Goal: Task Accomplishment & Management: Manage account settings

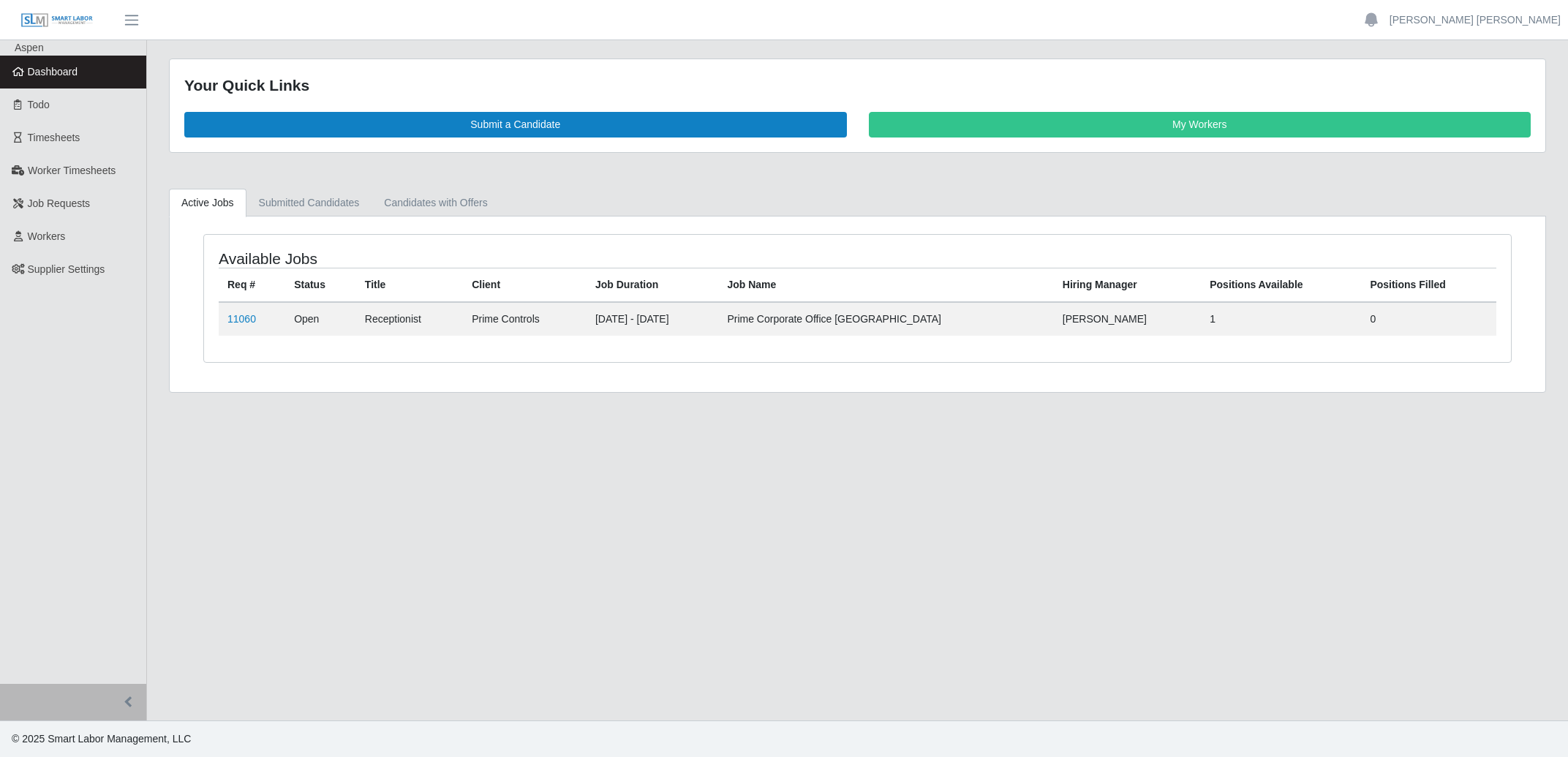
click at [56, 68] on span "Dashboard" at bounding box center [53, 71] width 51 height 11
click at [1128, 128] on link "My Workers" at bounding box center [1200, 125] width 662 height 26
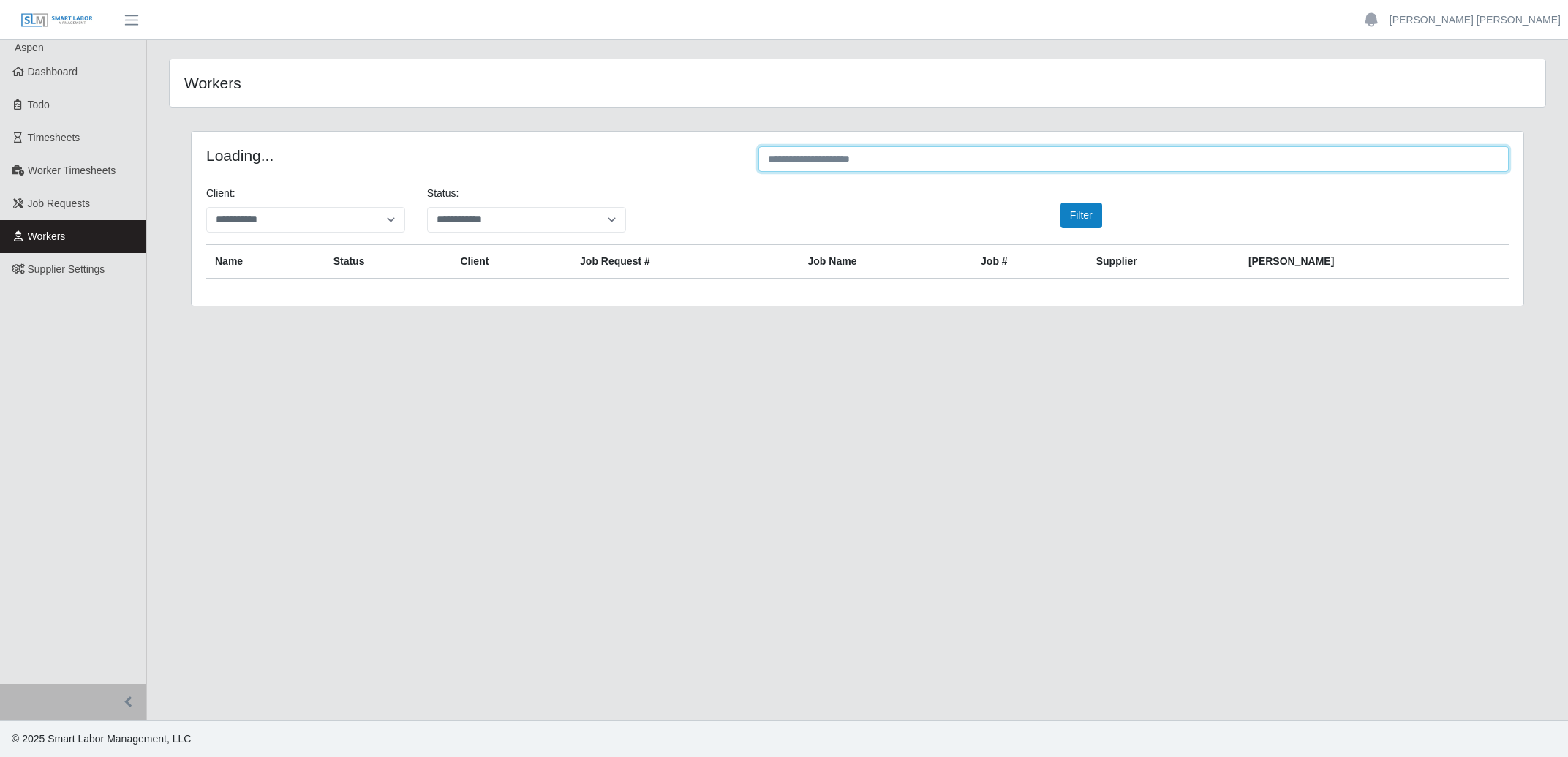
click at [1000, 159] on input "text" at bounding box center [1134, 159] width 750 height 26
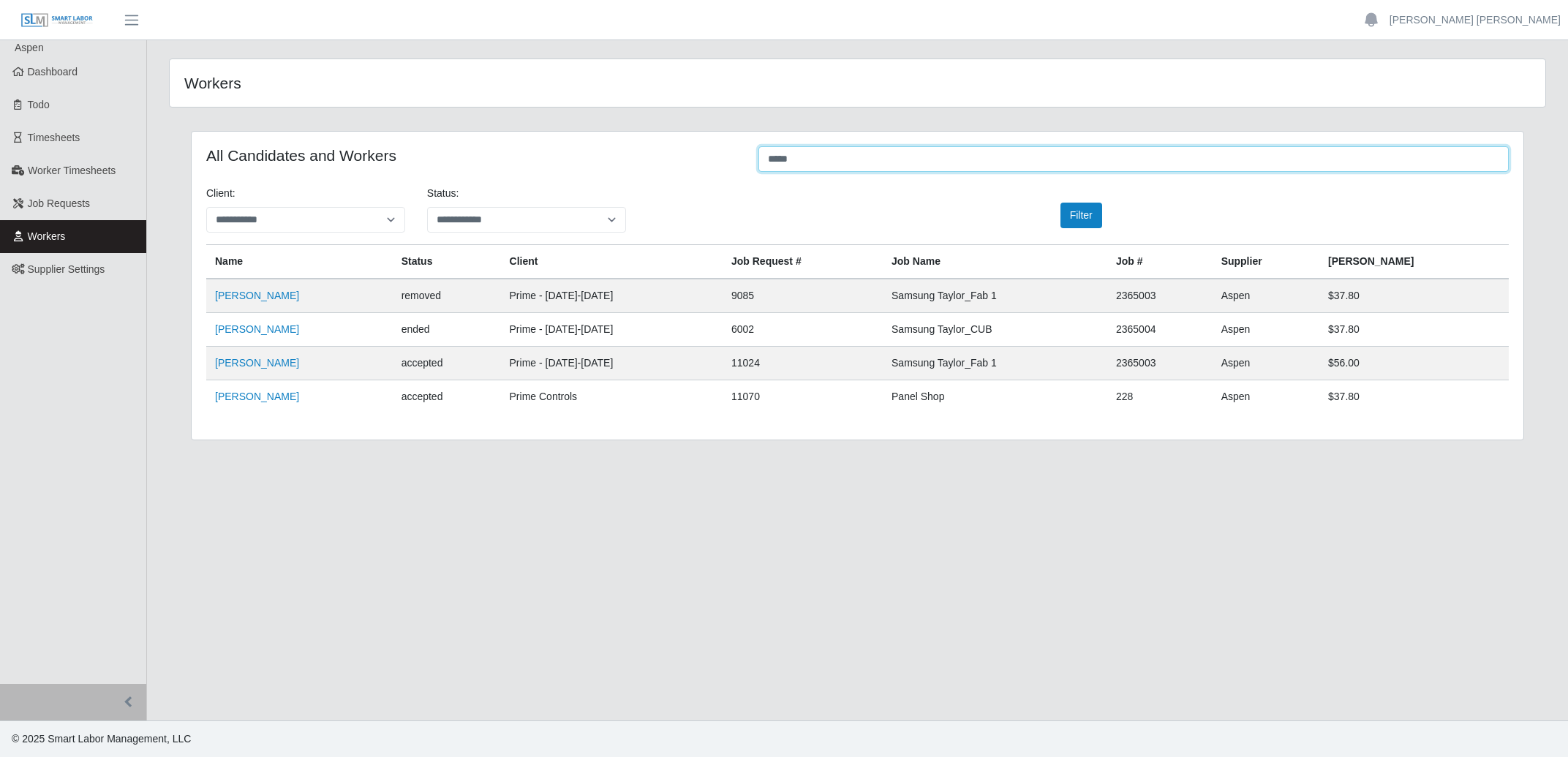
type input "*****"
drag, startPoint x: 261, startPoint y: 387, endPoint x: 251, endPoint y: 399, distance: 15.6
click at [252, 398] on td "Cesar Chan" at bounding box center [299, 397] width 186 height 33
click at [250, 399] on link "Cesar Chan" at bounding box center [257, 396] width 84 height 11
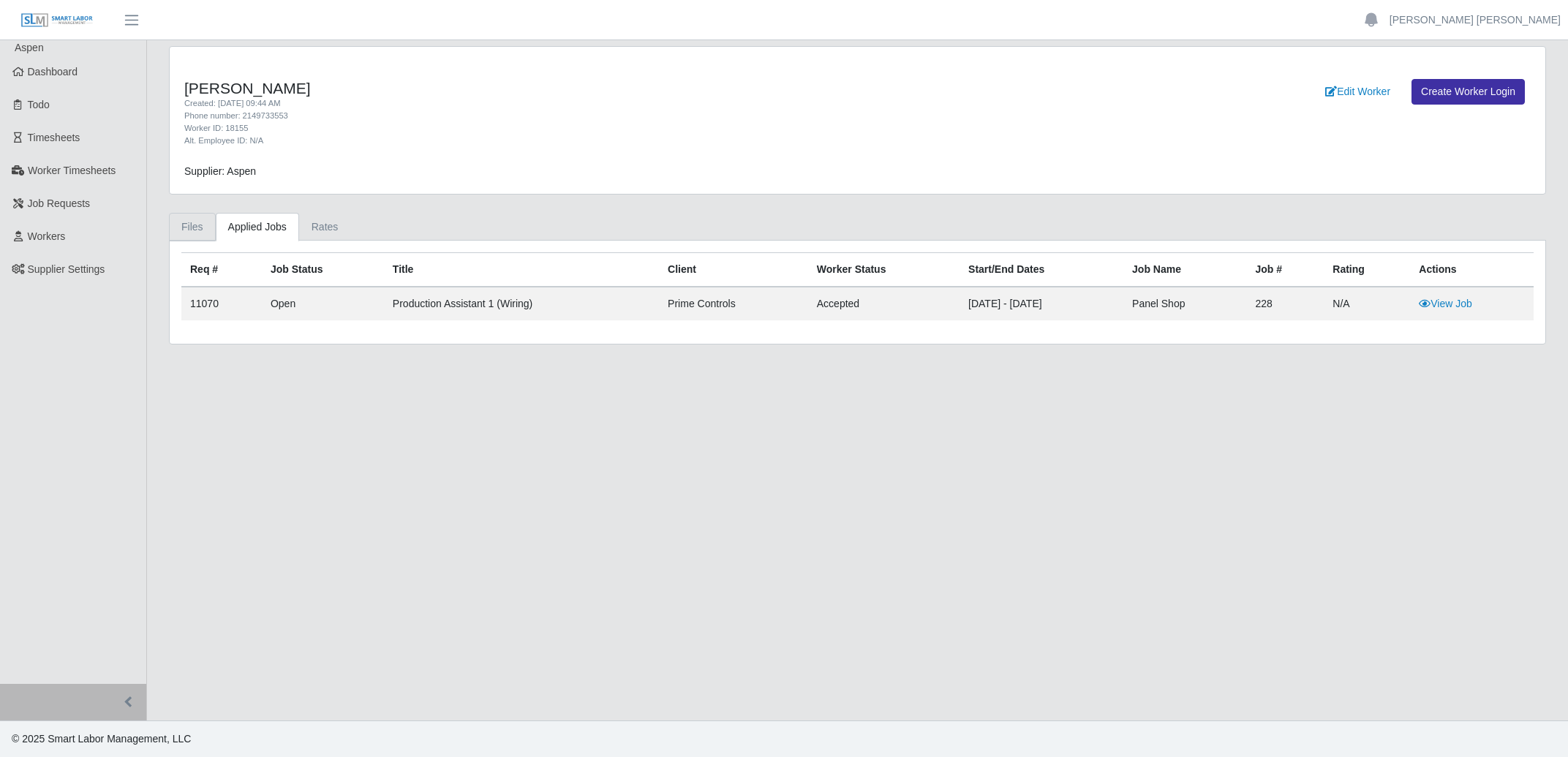
click at [198, 228] on link "Files" at bounding box center [192, 227] width 47 height 29
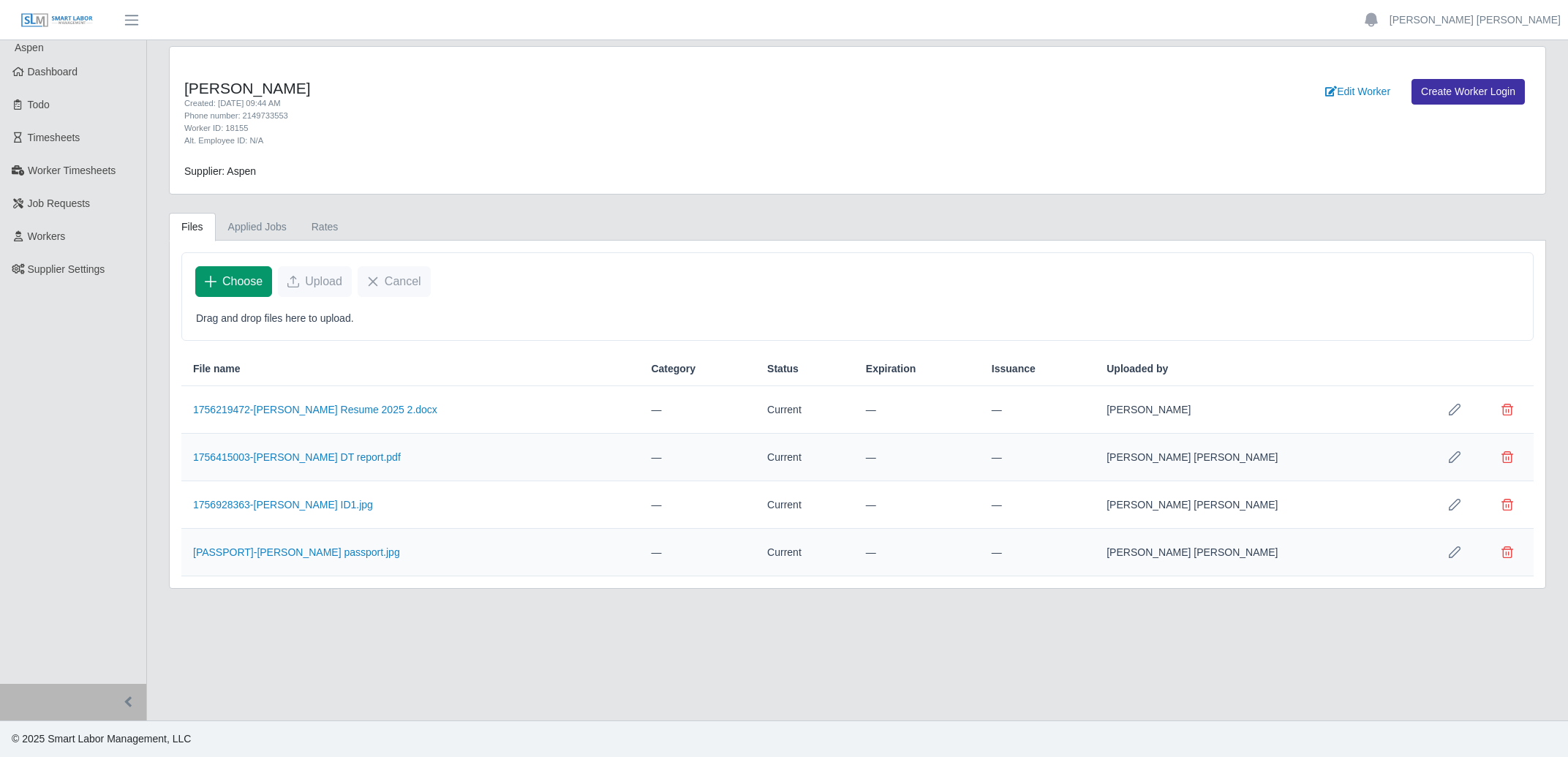
click at [213, 282] on icon "Choose" at bounding box center [210, 281] width 11 height 11
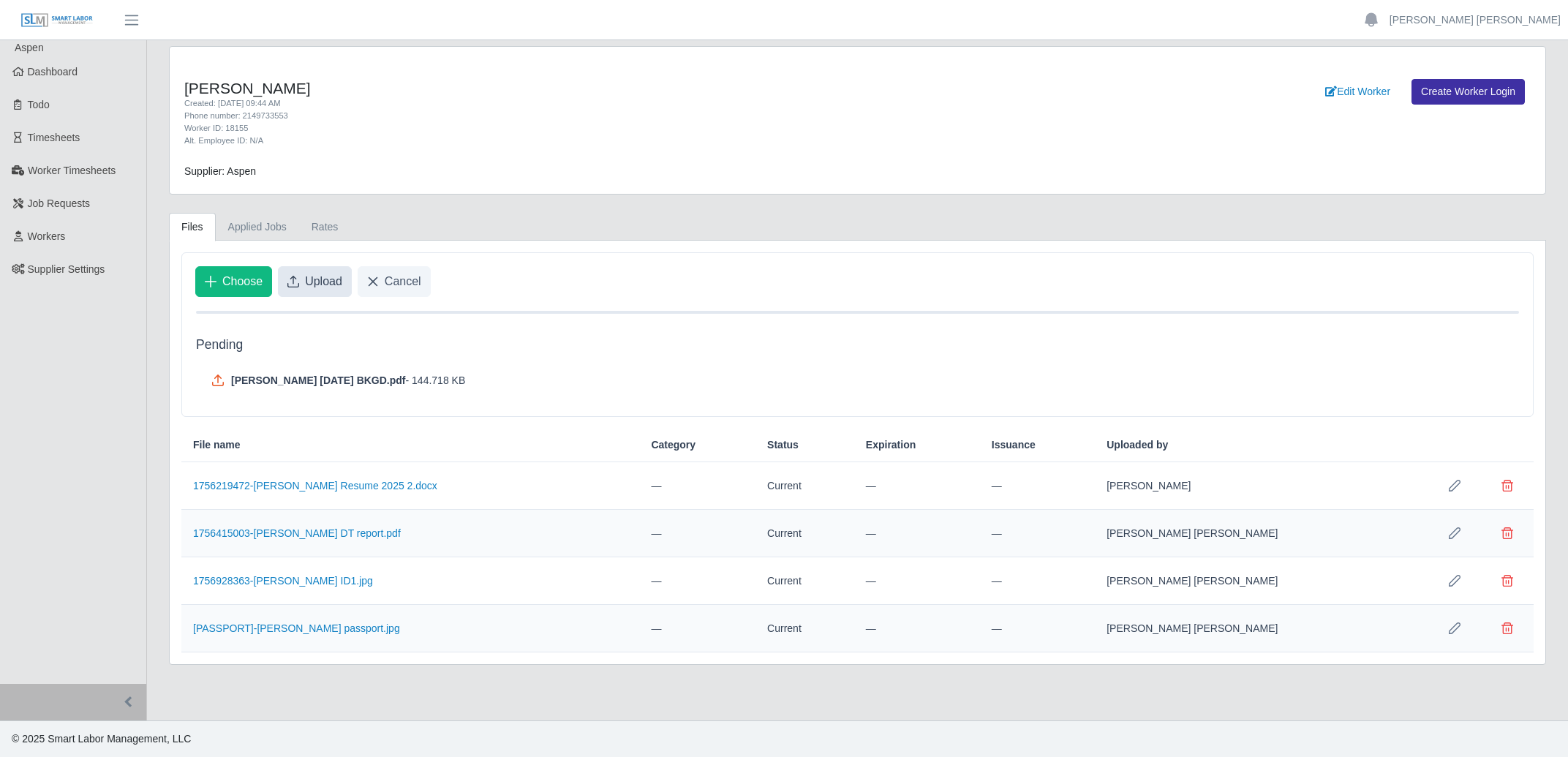
click at [308, 275] on span "Upload" at bounding box center [323, 281] width 37 height 17
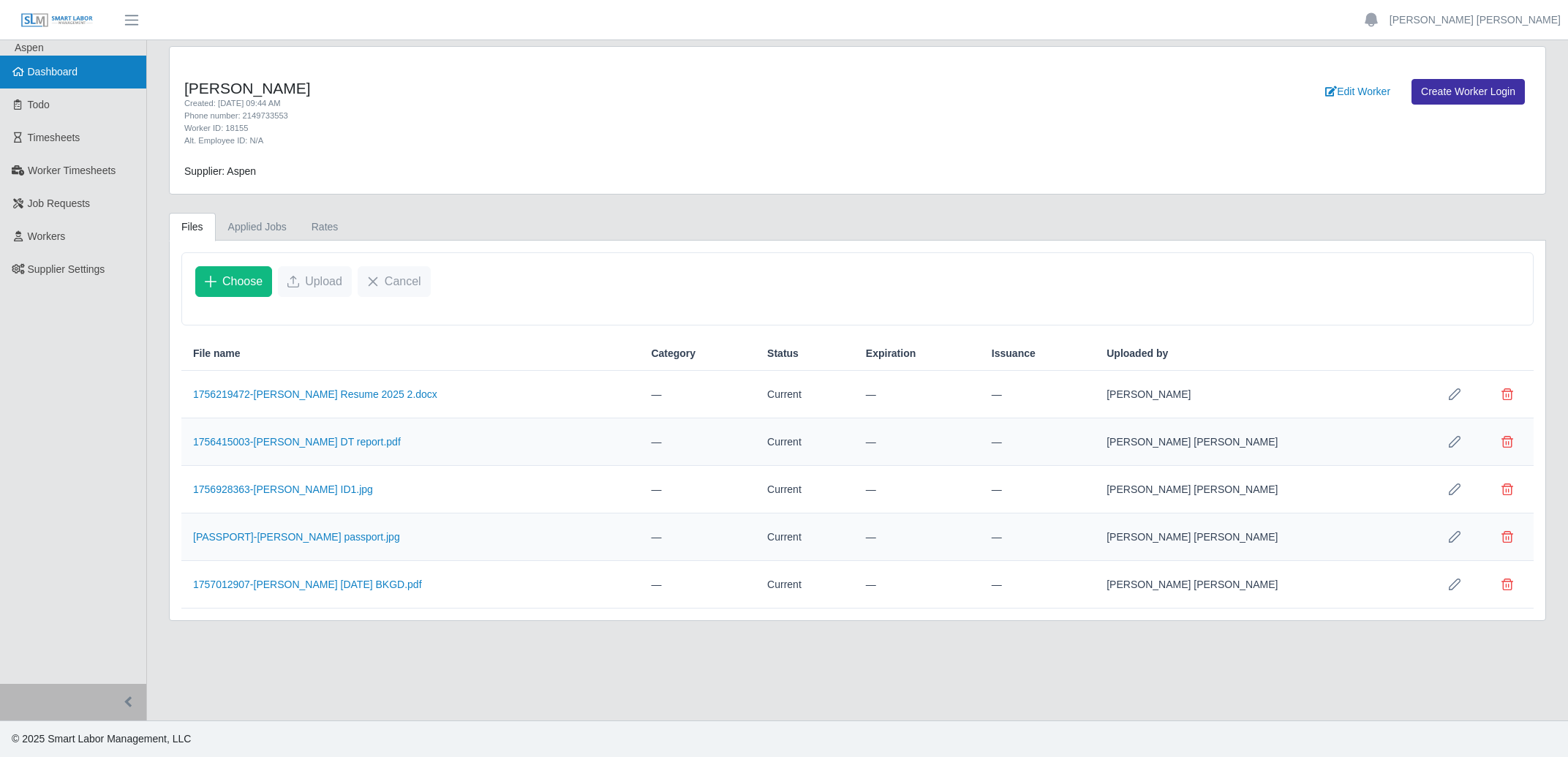
click at [45, 73] on span "Dashboard" at bounding box center [53, 71] width 51 height 11
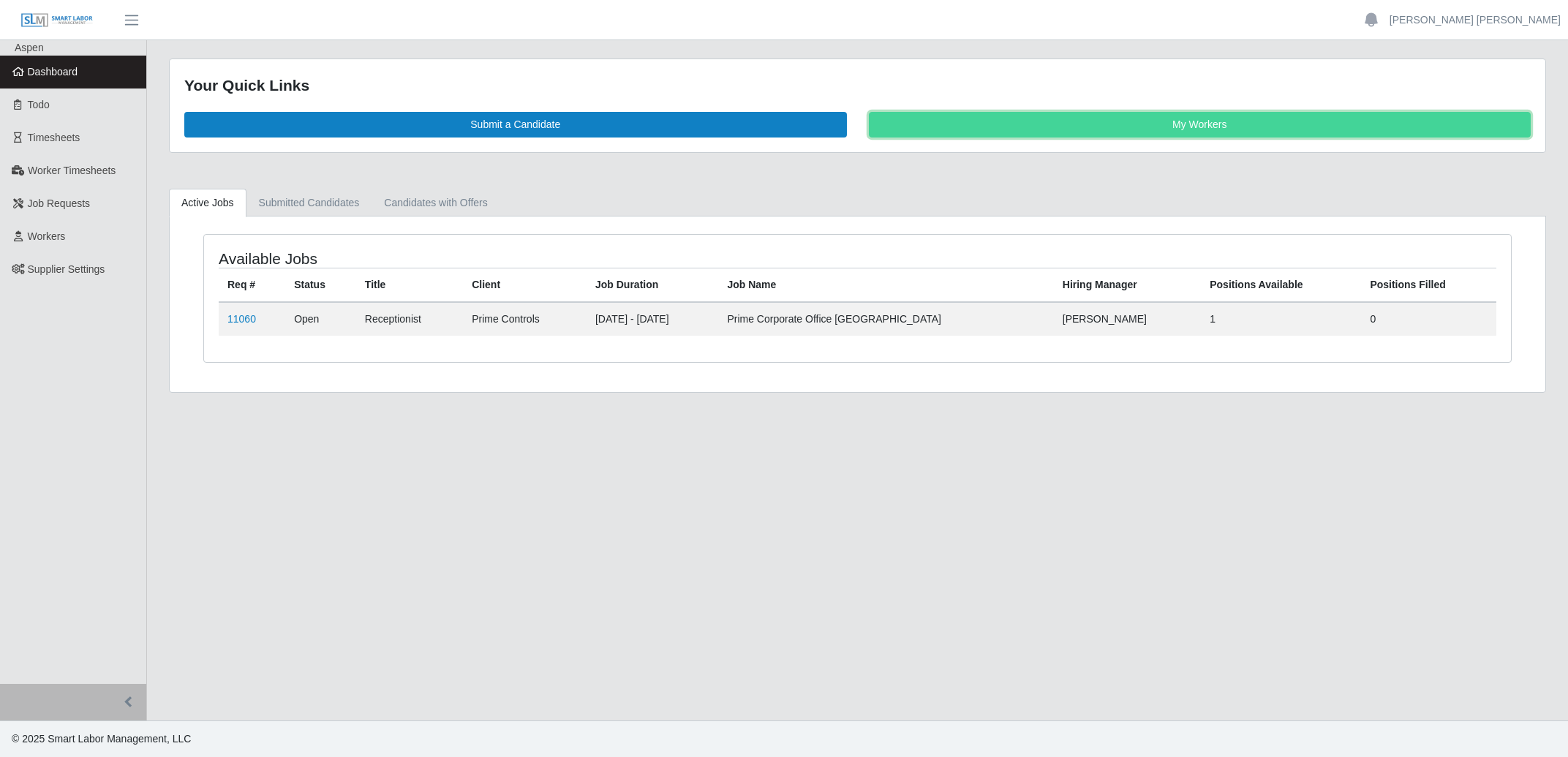
click at [1076, 135] on link "My Workers" at bounding box center [1200, 125] width 662 height 26
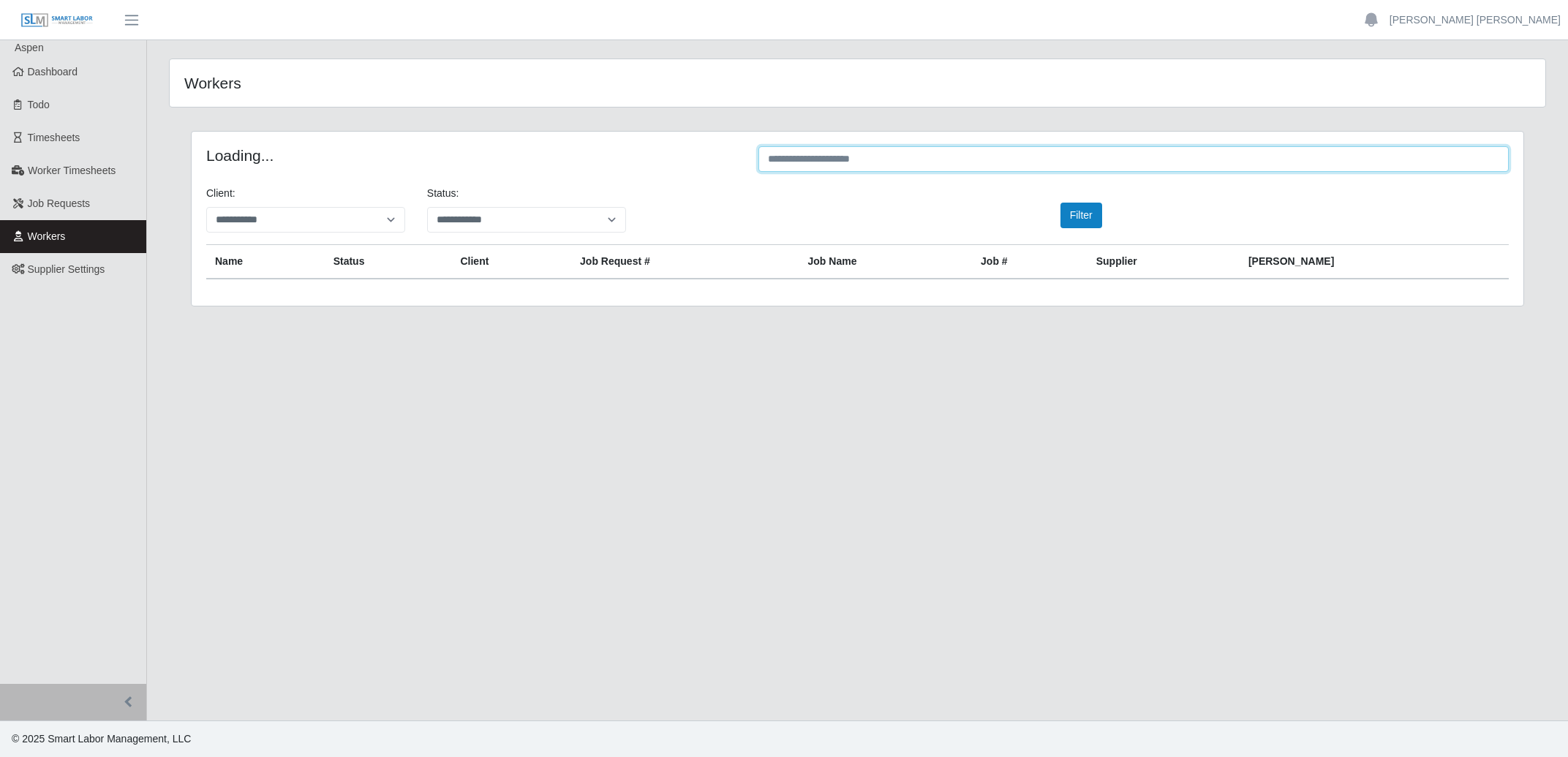
drag, startPoint x: 1011, startPoint y: 161, endPoint x: 1022, endPoint y: 163, distance: 11.2
click at [1022, 163] on input "text" at bounding box center [1134, 159] width 750 height 26
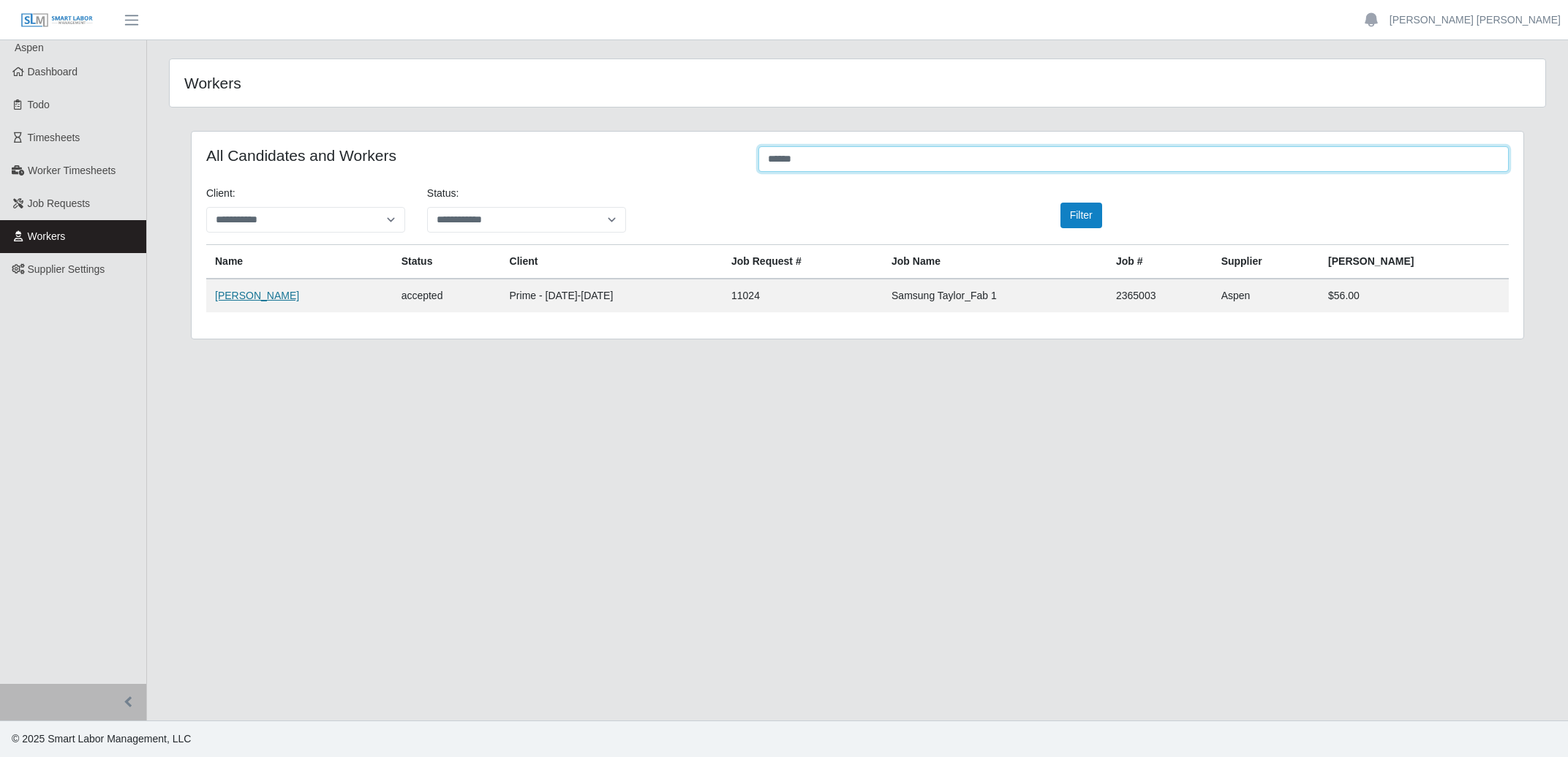
type input "******"
click at [228, 293] on link "Luis Diaz" at bounding box center [257, 295] width 84 height 11
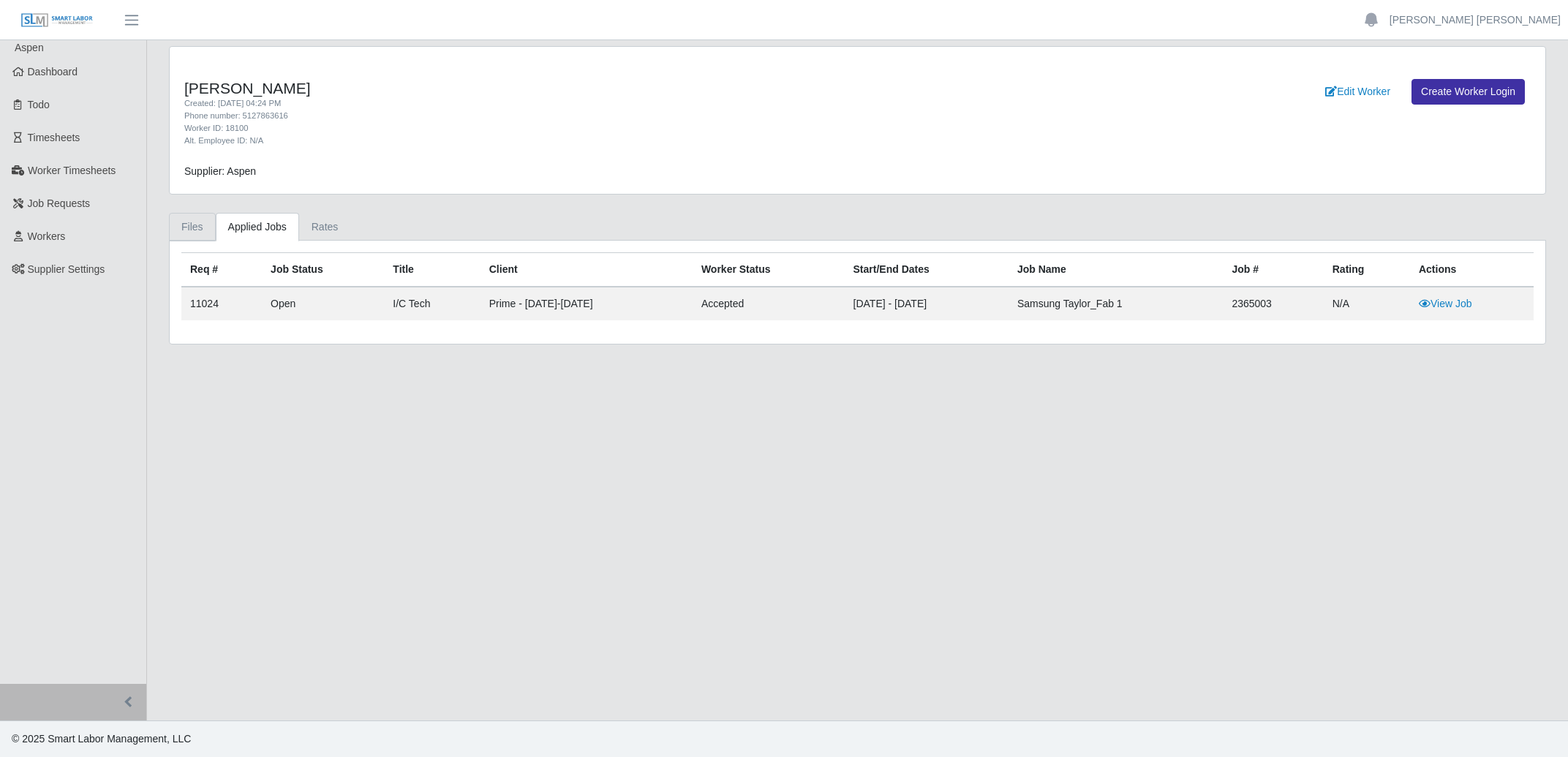
click at [192, 231] on link "Files" at bounding box center [192, 227] width 47 height 29
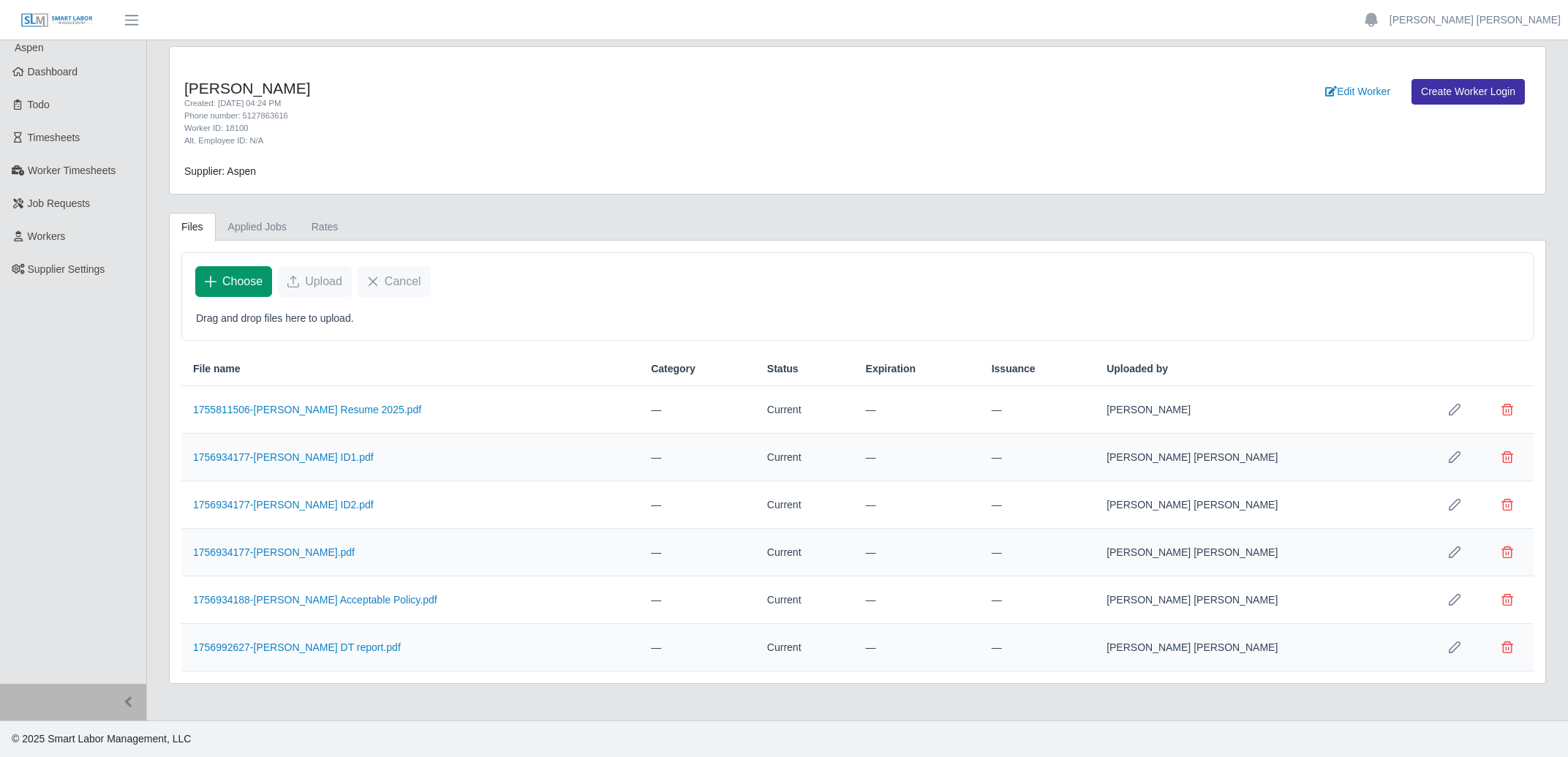
click at [239, 285] on span "Choose" at bounding box center [242, 281] width 40 height 17
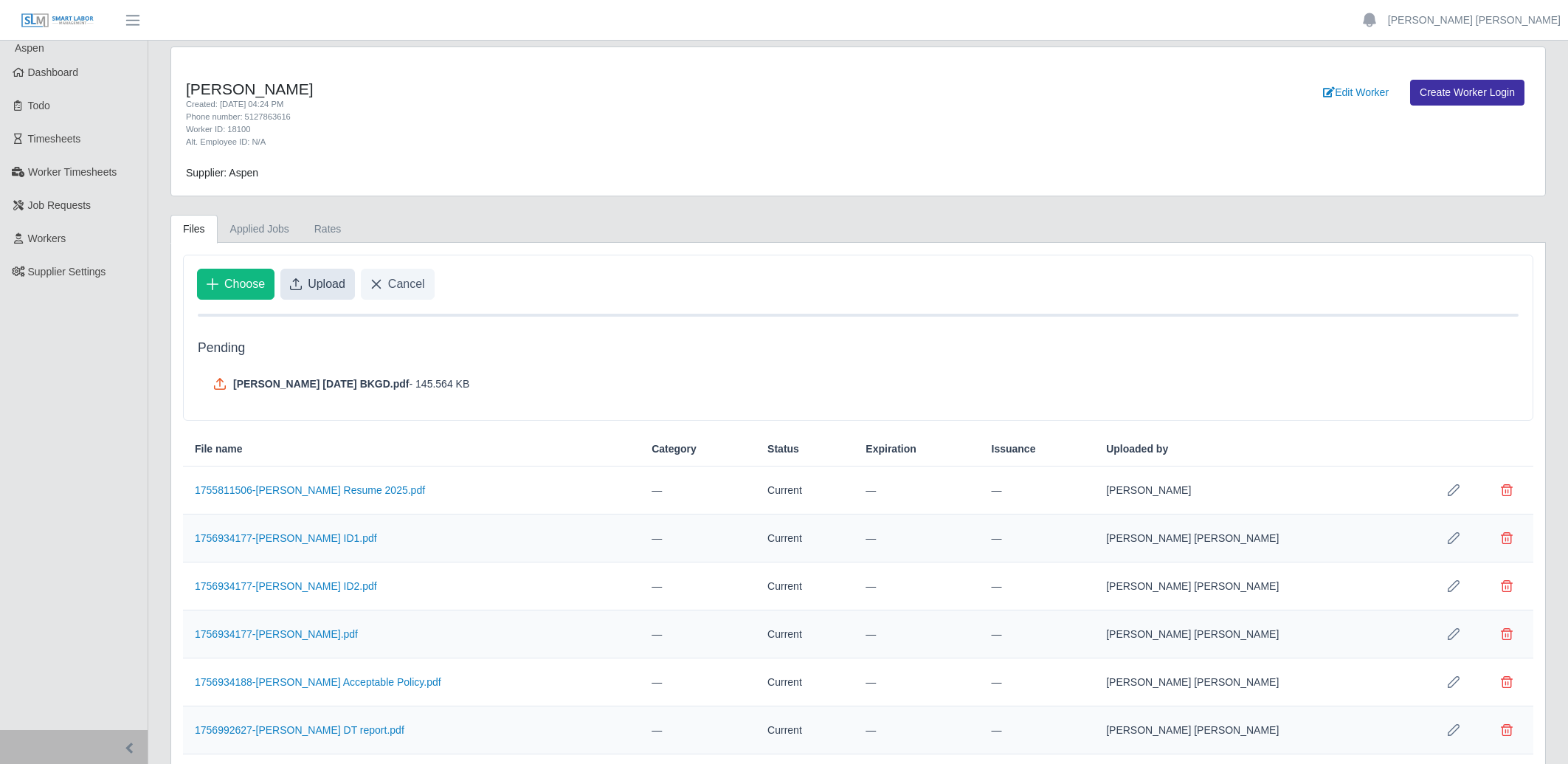
click at [327, 284] on span "Upload" at bounding box center [326, 284] width 37 height 18
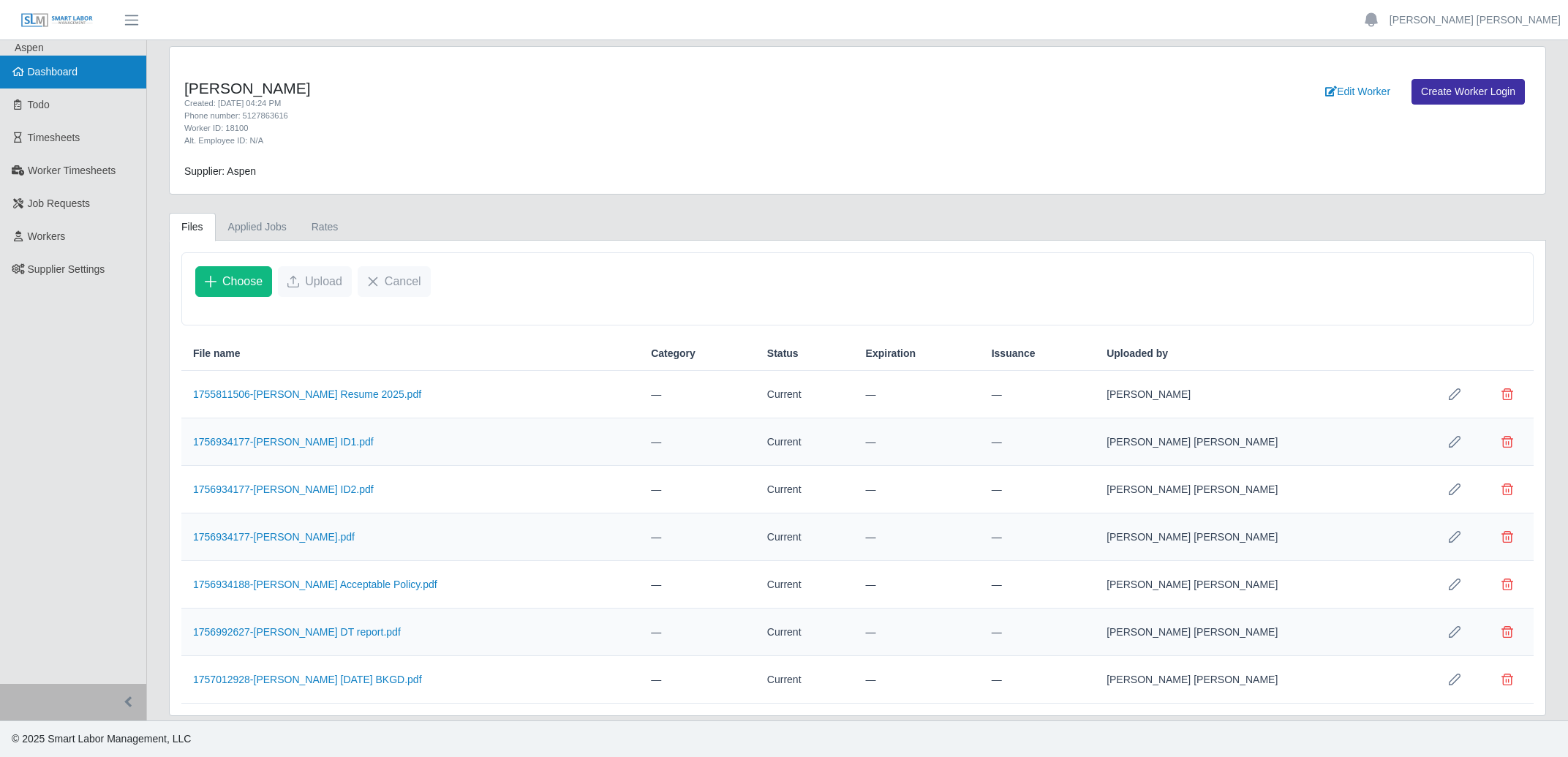
click at [56, 61] on link "Dashboard" at bounding box center [73, 71] width 146 height 33
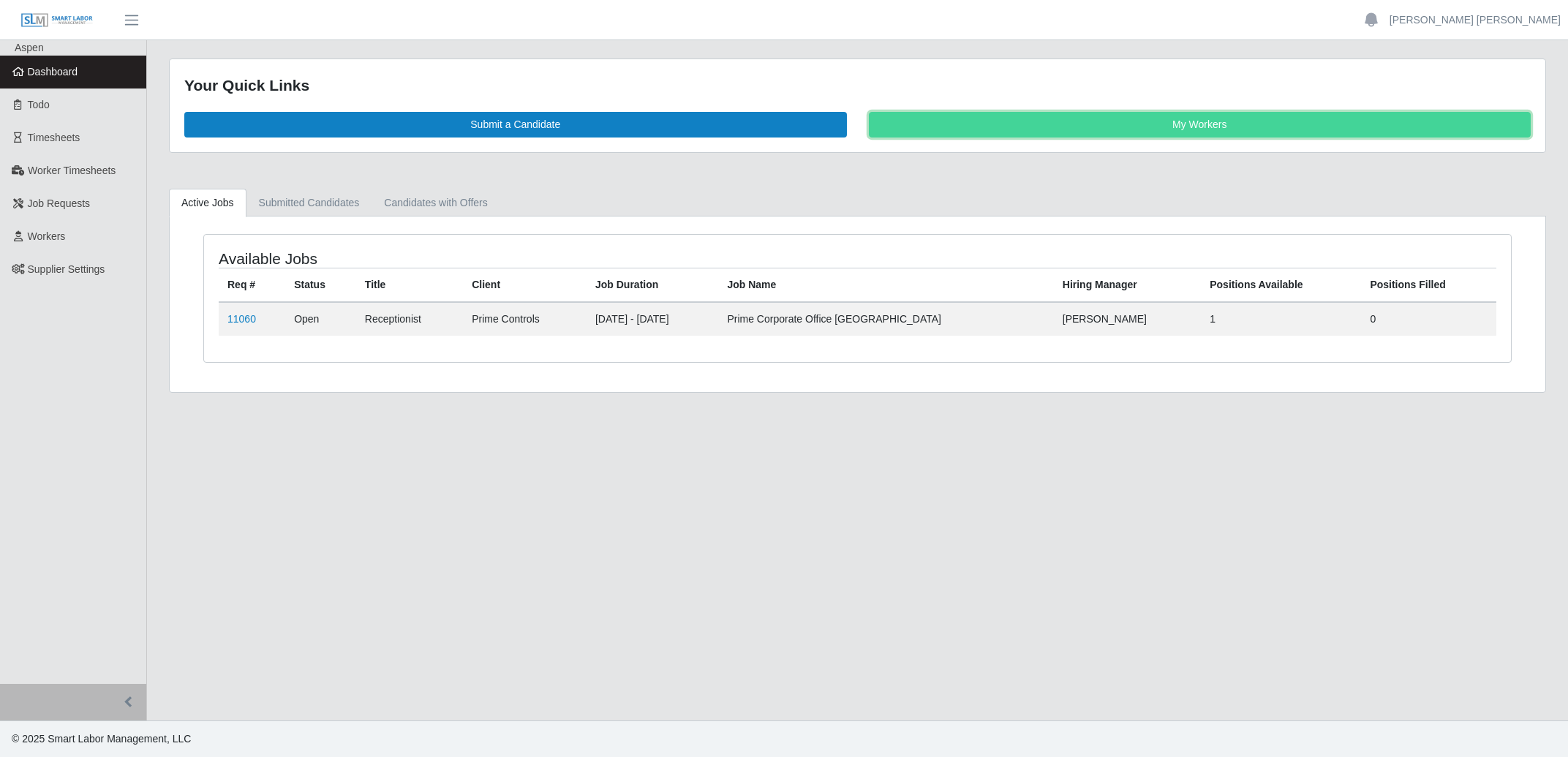
click at [1037, 120] on link "My Workers" at bounding box center [1200, 125] width 662 height 26
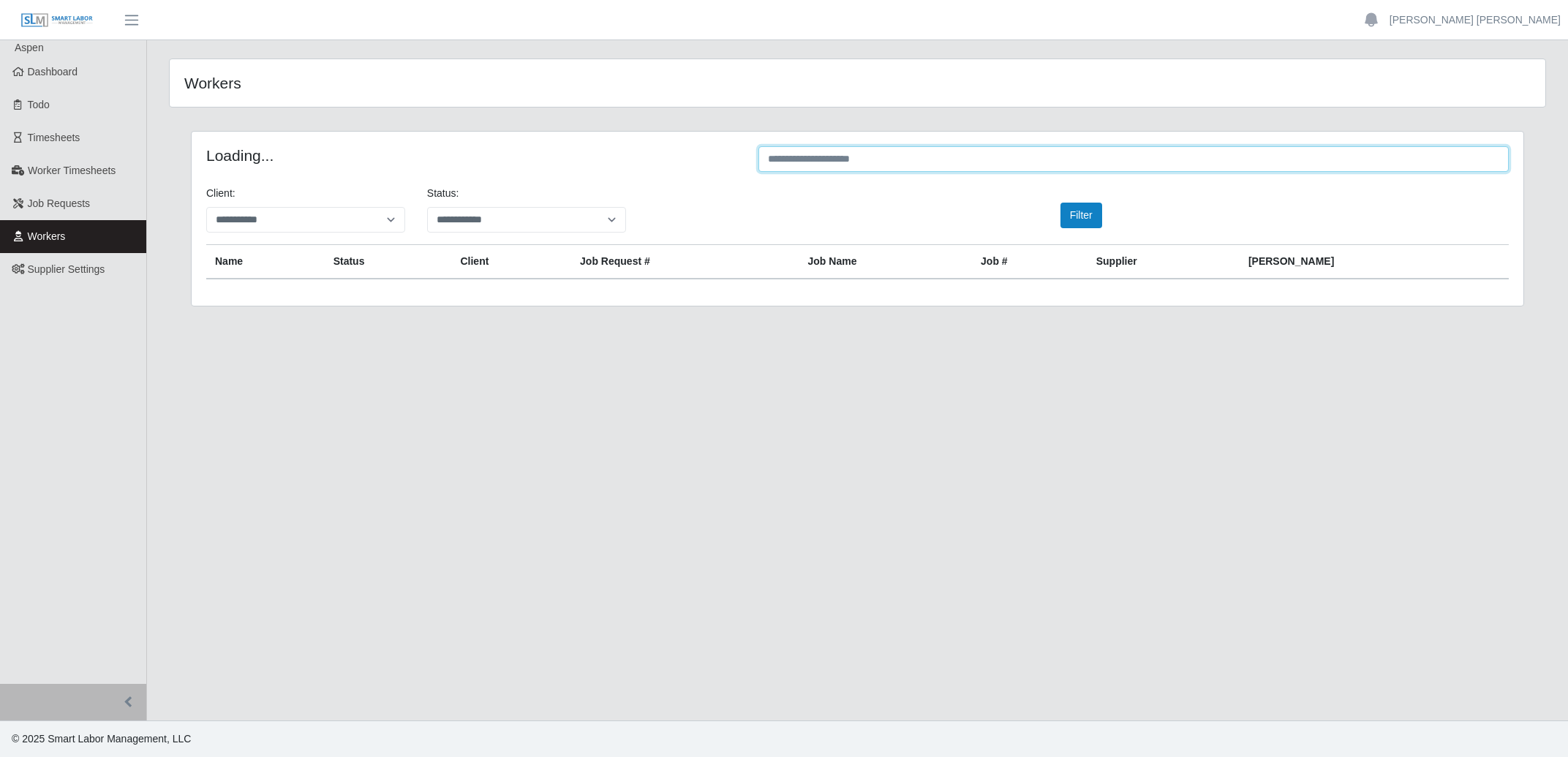
click at [967, 166] on input "text" at bounding box center [1134, 159] width 750 height 26
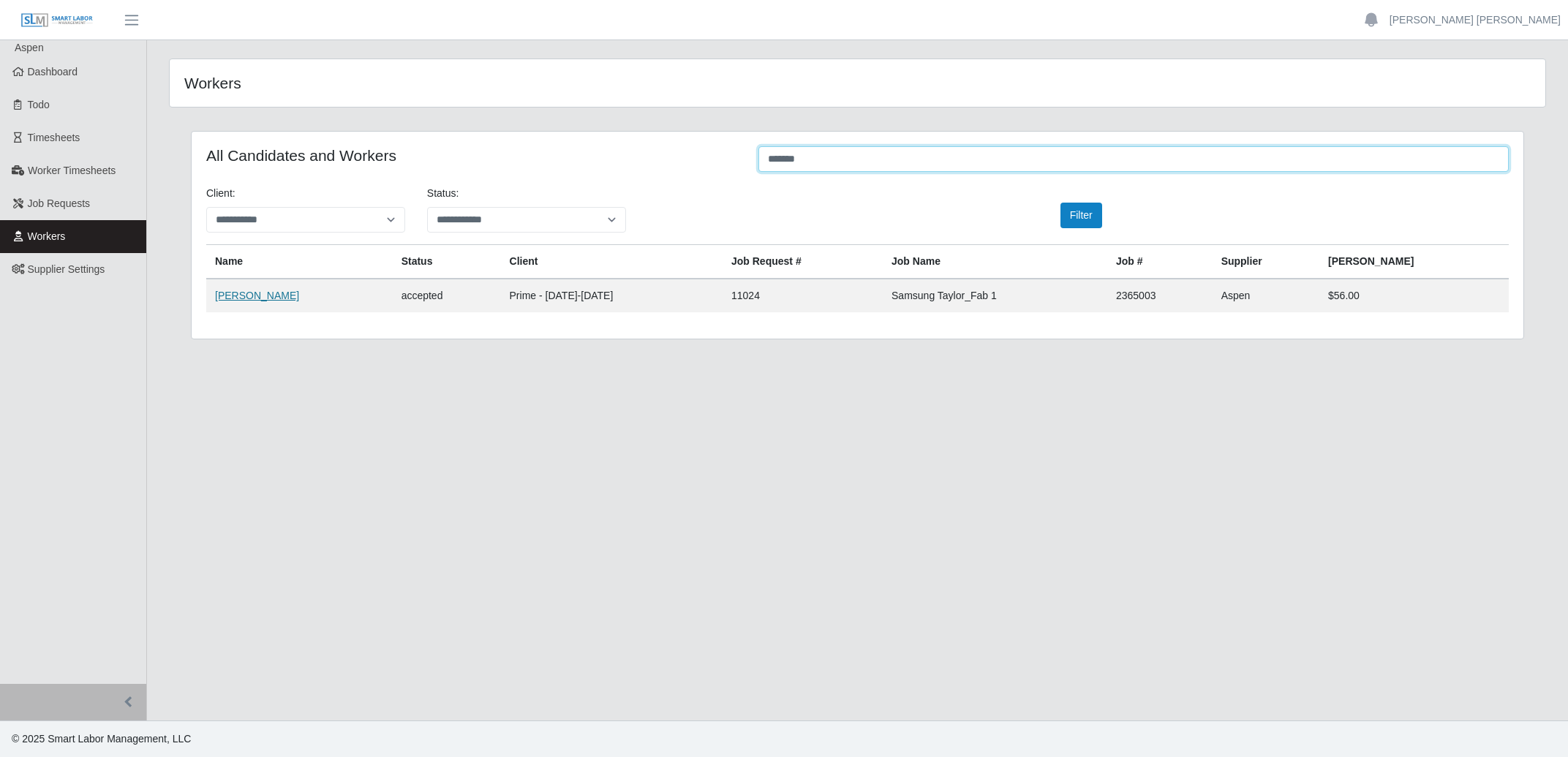
type input "*******"
click at [236, 297] on link "Cesar Martinez" at bounding box center [257, 295] width 84 height 11
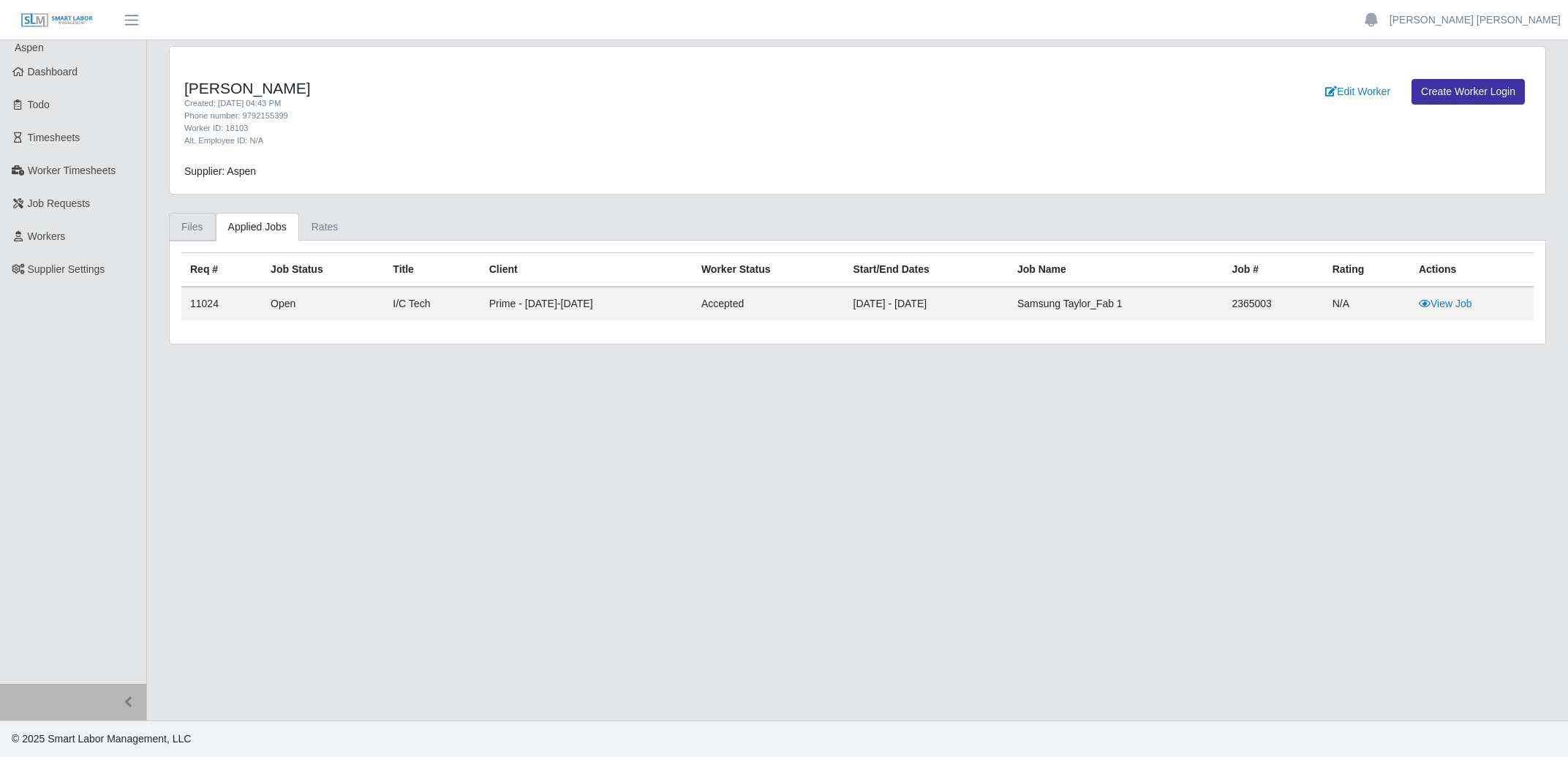
click at [198, 224] on link "Files" at bounding box center [192, 227] width 47 height 29
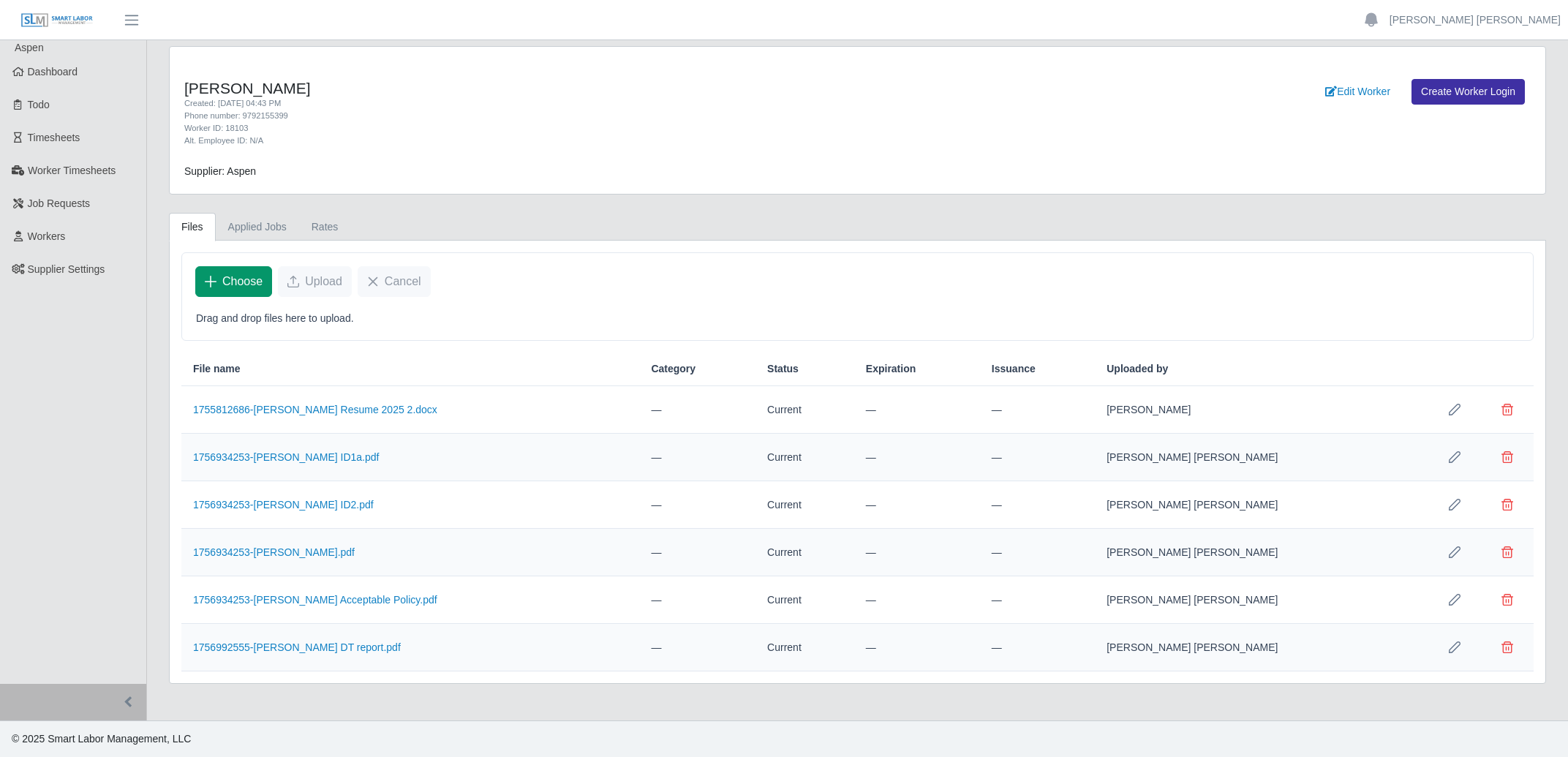
click at [240, 274] on button "Choose" at bounding box center [233, 281] width 77 height 31
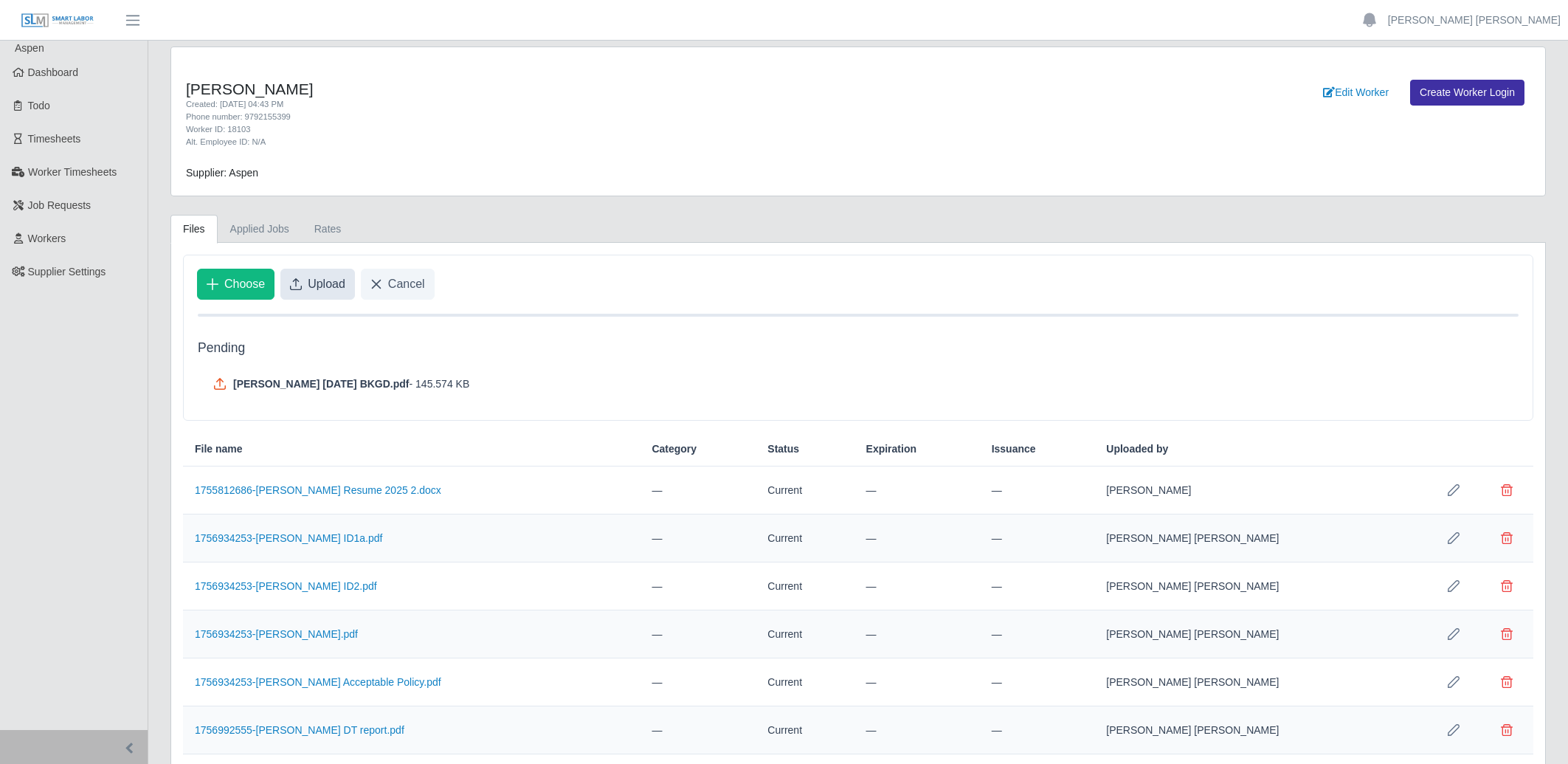
click at [331, 284] on span "Upload" at bounding box center [326, 284] width 37 height 18
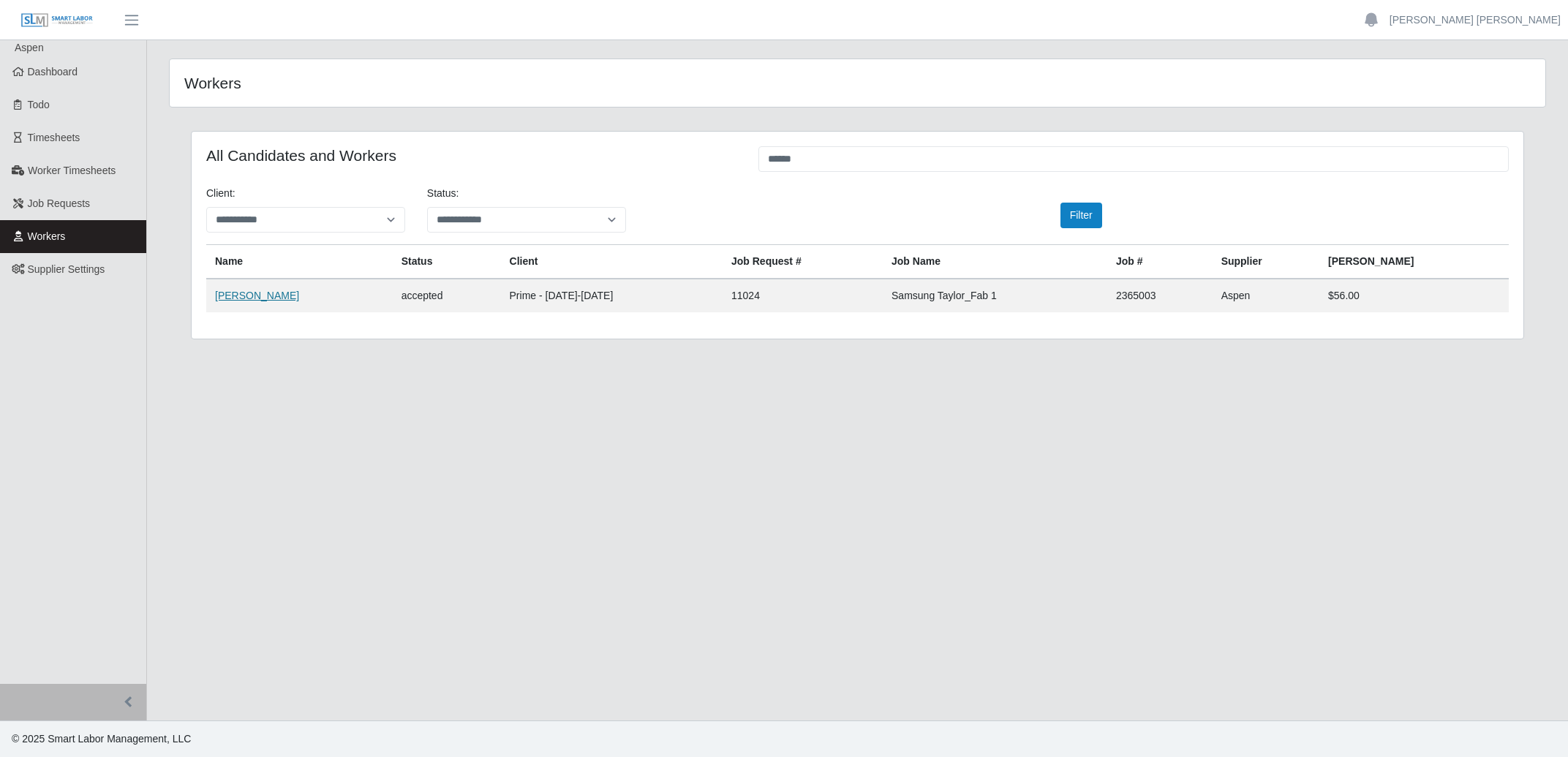
click at [233, 292] on link "[PERSON_NAME]" at bounding box center [257, 295] width 84 height 11
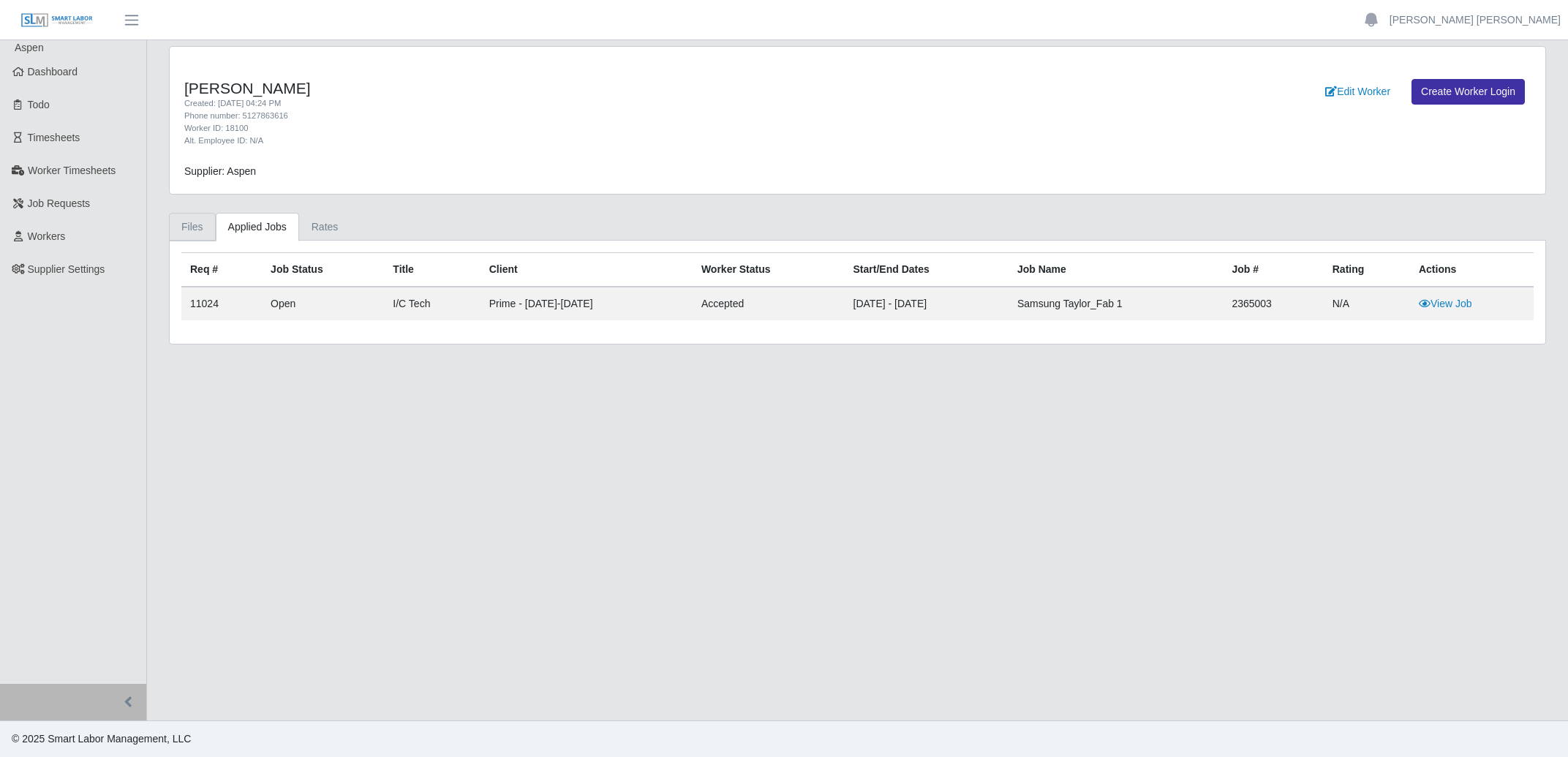
click at [199, 233] on link "Files" at bounding box center [192, 227] width 47 height 29
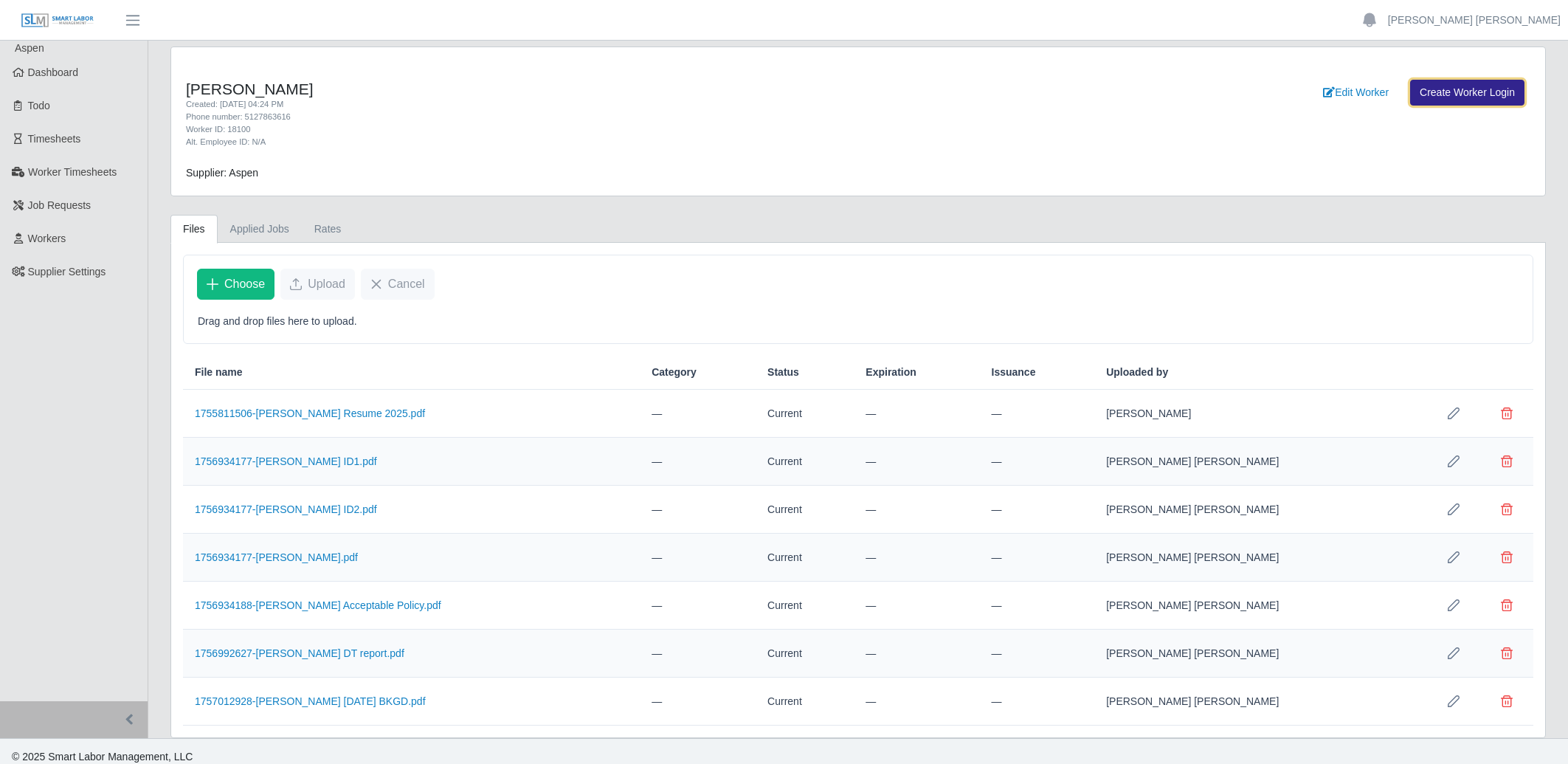
click at [1496, 92] on link "Create Worker Login" at bounding box center [1468, 93] width 115 height 26
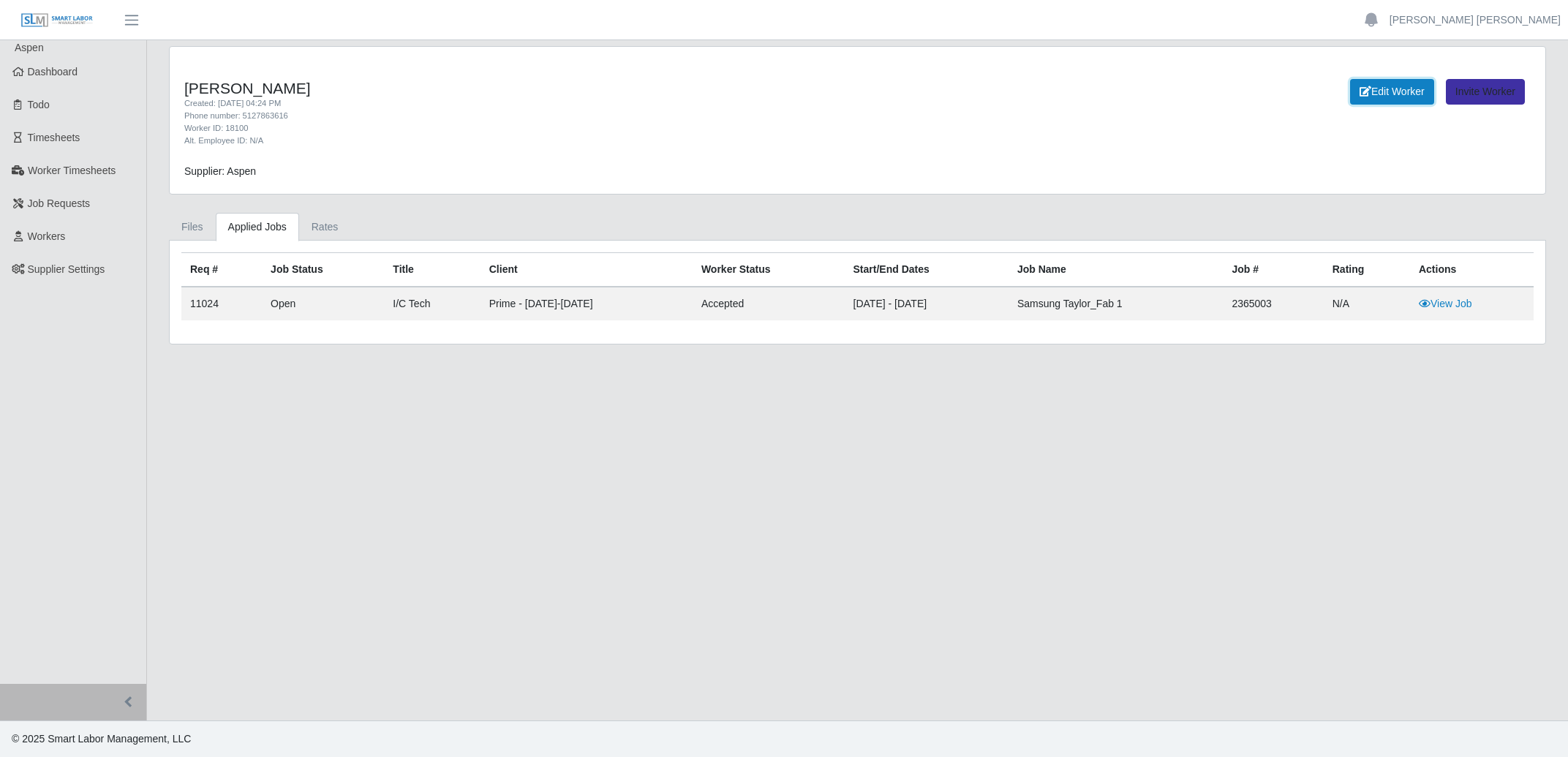
click at [1394, 94] on link "Edit Worker" at bounding box center [1391, 92] width 84 height 26
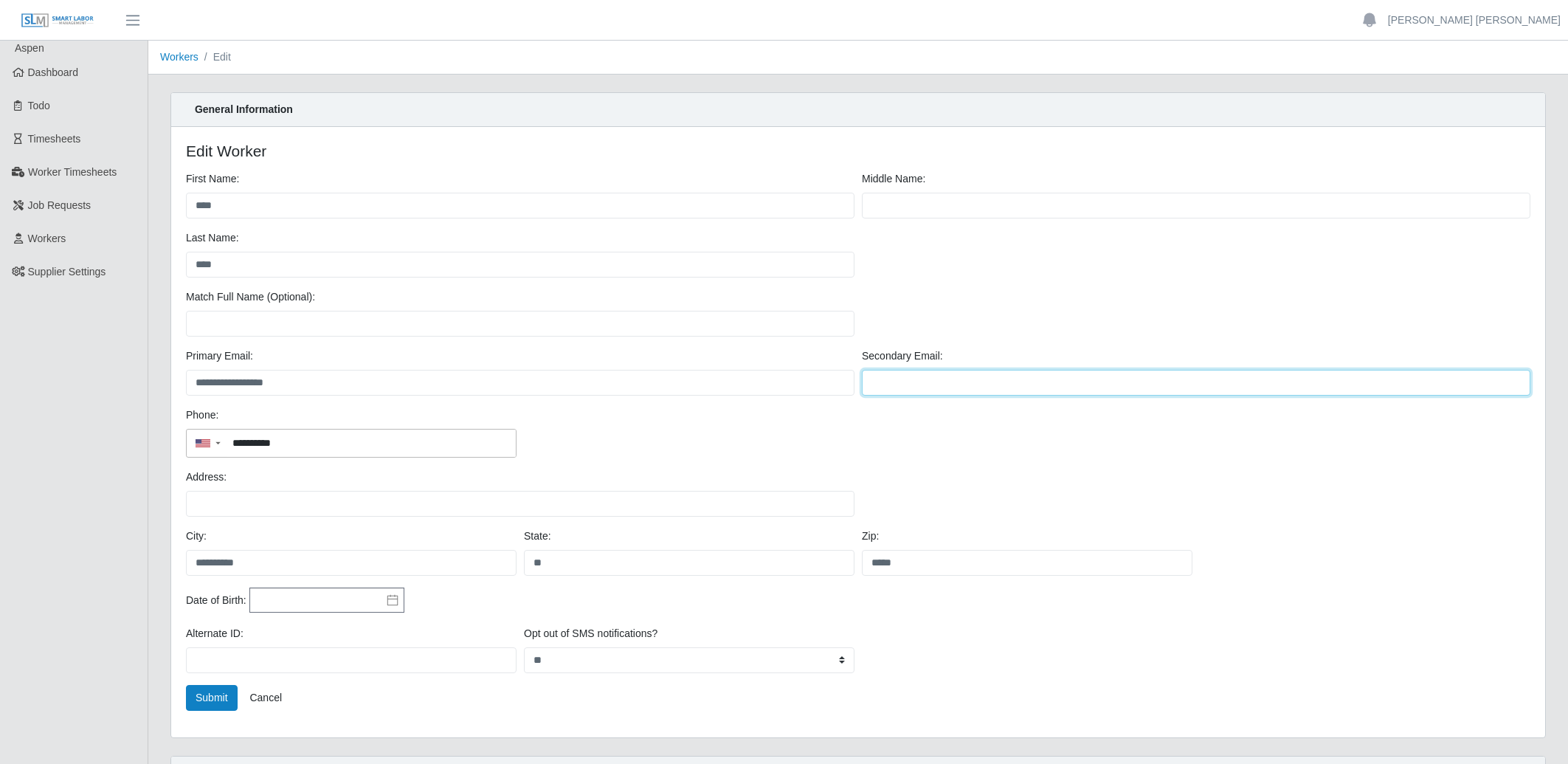
click at [893, 379] on input "Secondary Email:" at bounding box center [1196, 382] width 669 height 26
paste input "**********"
type input "**********"
drag, startPoint x: 971, startPoint y: 384, endPoint x: 613, endPoint y: 369, distance: 358.3
click at [862, 369] on input "**********" at bounding box center [1196, 382] width 669 height 26
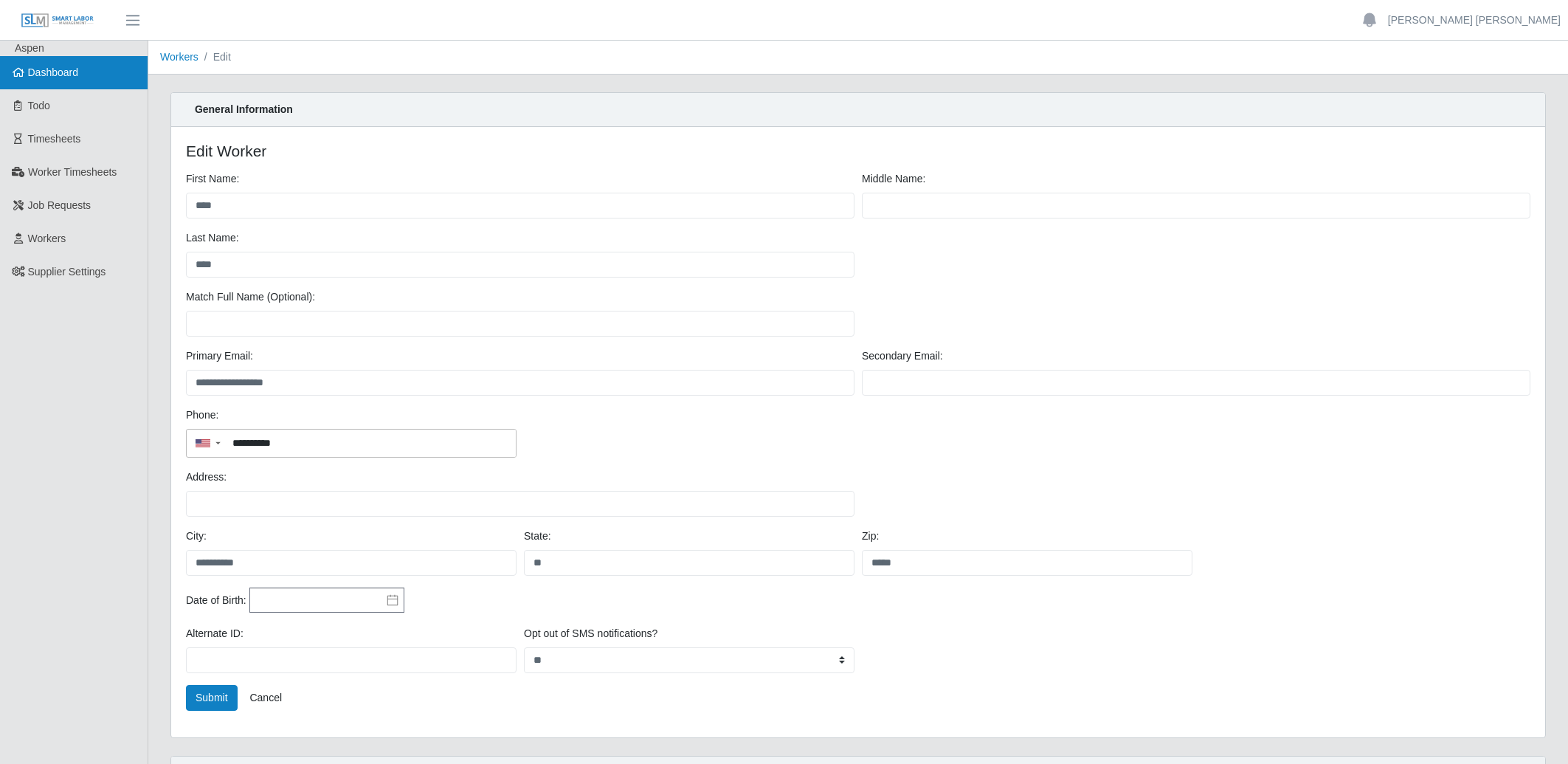
click at [68, 76] on span "Dashboard" at bounding box center [54, 72] width 51 height 11
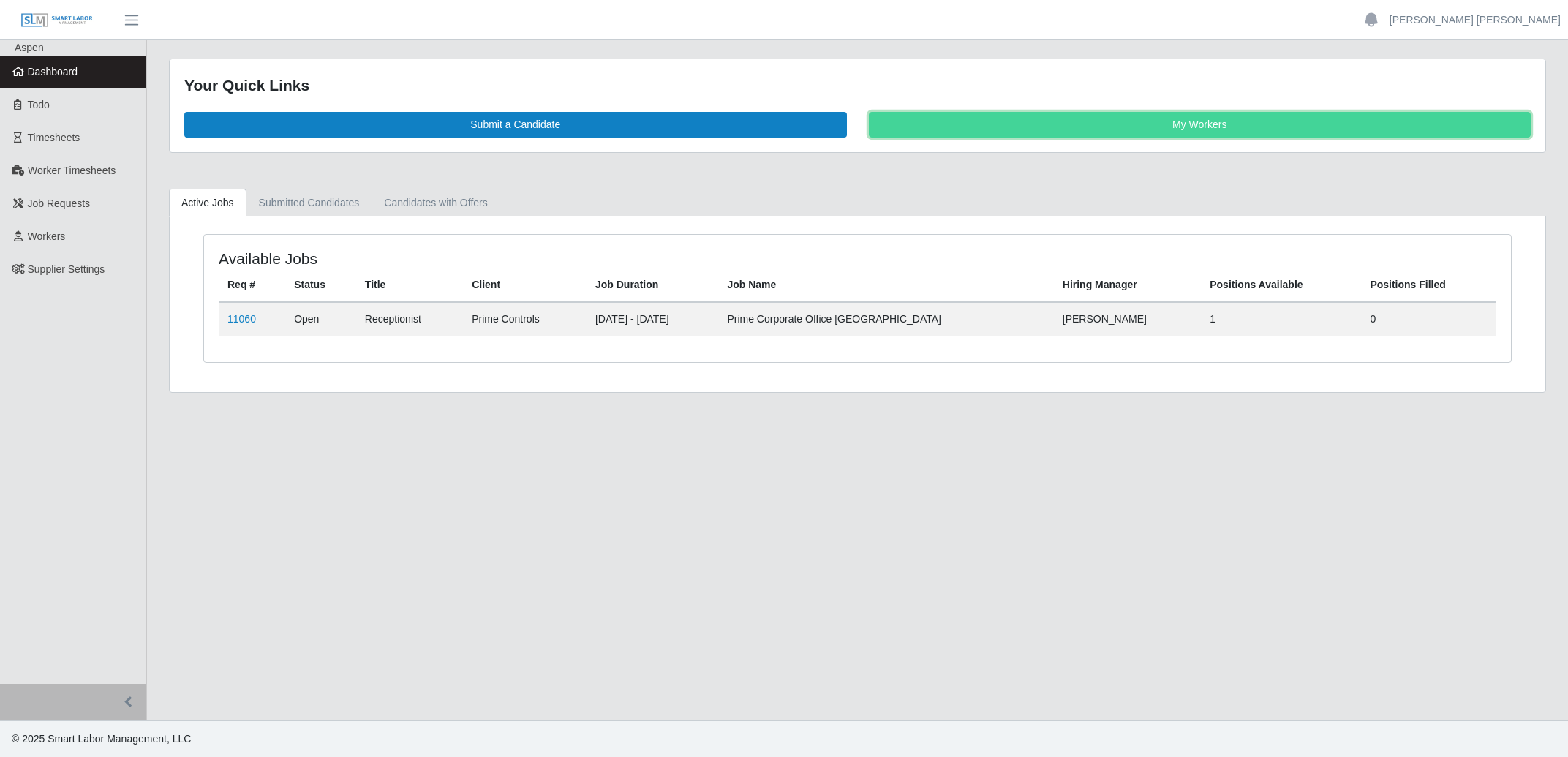
click at [1138, 125] on link "My Workers" at bounding box center [1200, 125] width 662 height 26
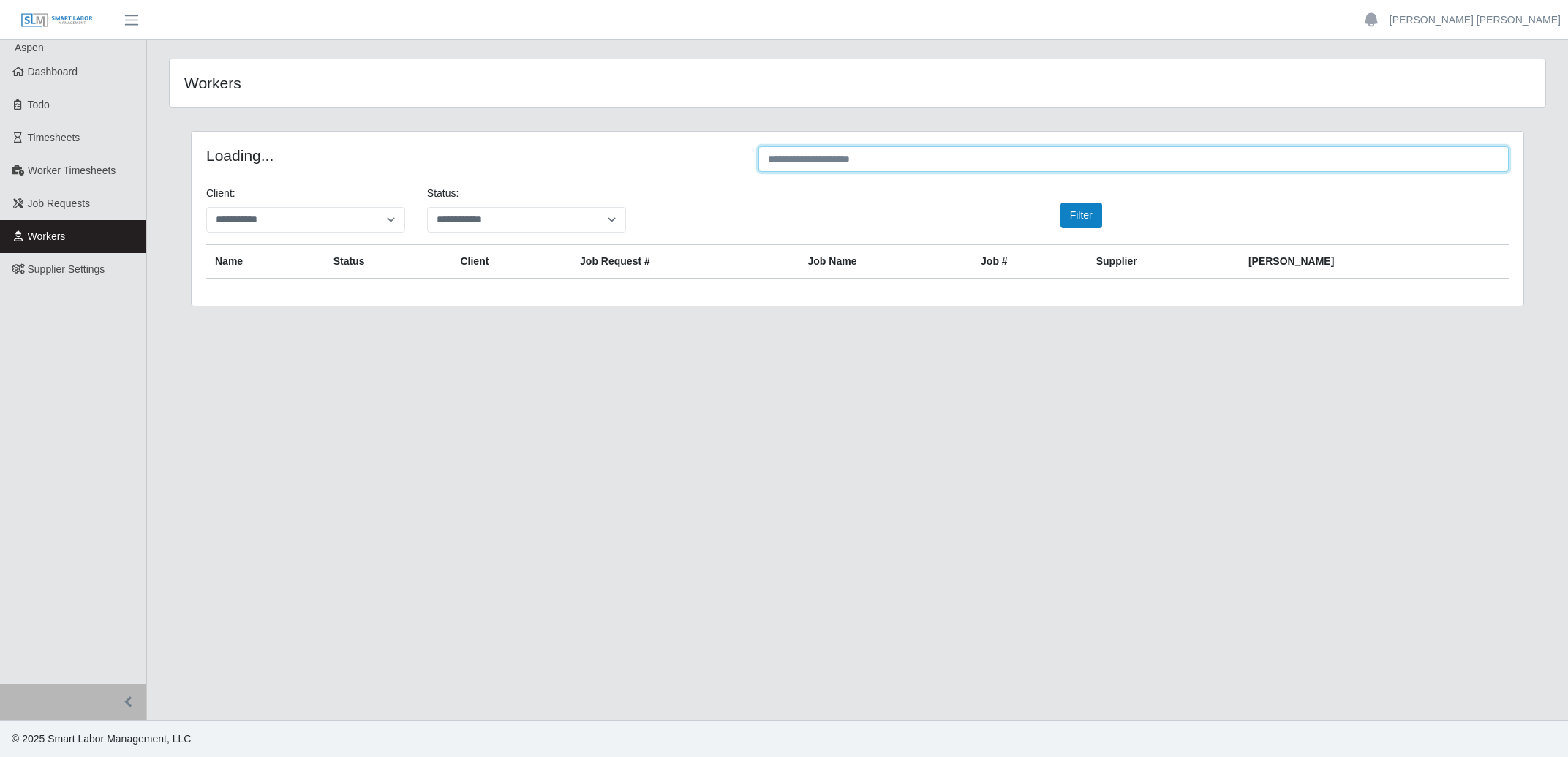
click at [953, 166] on input "text" at bounding box center [1134, 159] width 750 height 26
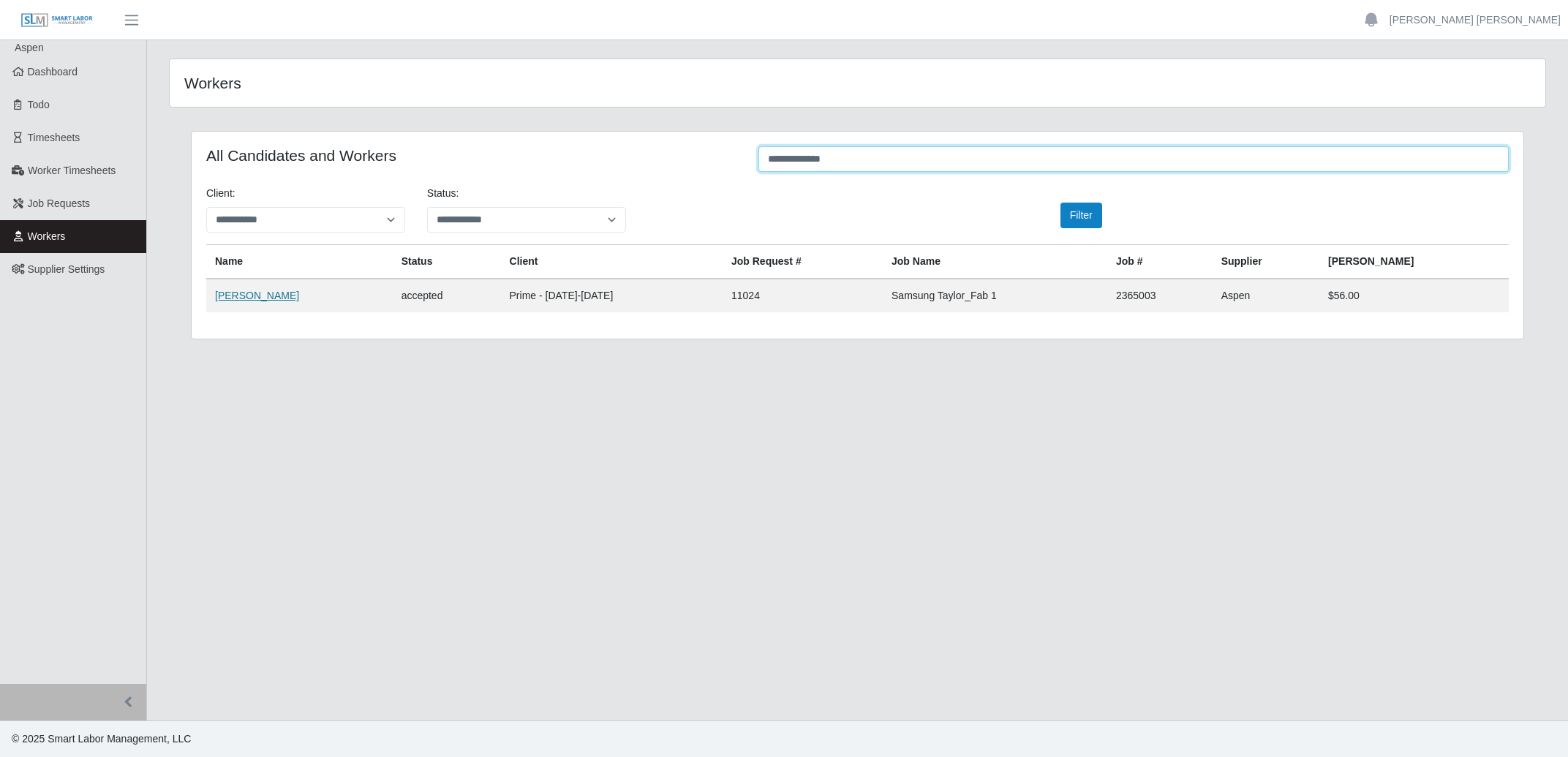
type input "**********"
click at [244, 292] on link "[PERSON_NAME]" at bounding box center [257, 295] width 84 height 11
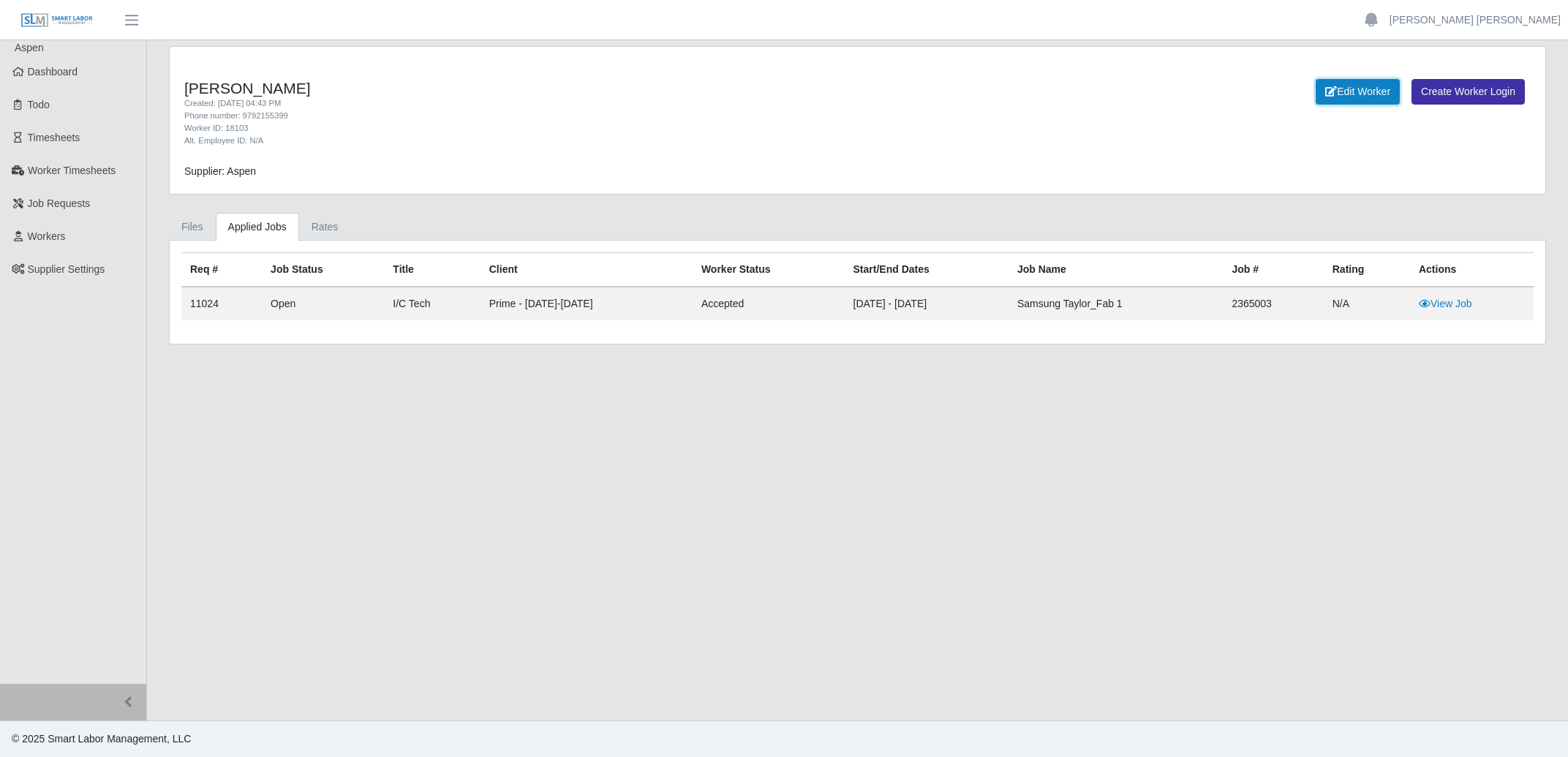
click at [1366, 92] on link "Edit Worker" at bounding box center [1357, 92] width 84 height 26
